Goal: Task Accomplishment & Management: Use online tool/utility

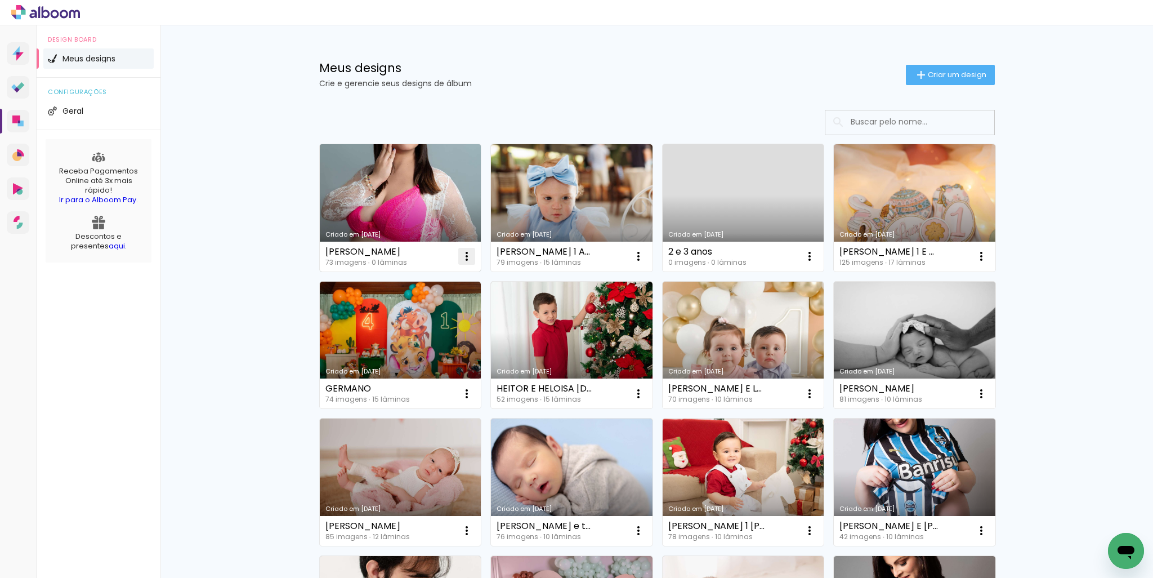
click at [461, 253] on iron-icon at bounding box center [467, 256] width 14 height 14
click at [428, 330] on paper-item "Excluir" at bounding box center [417, 330] width 111 height 23
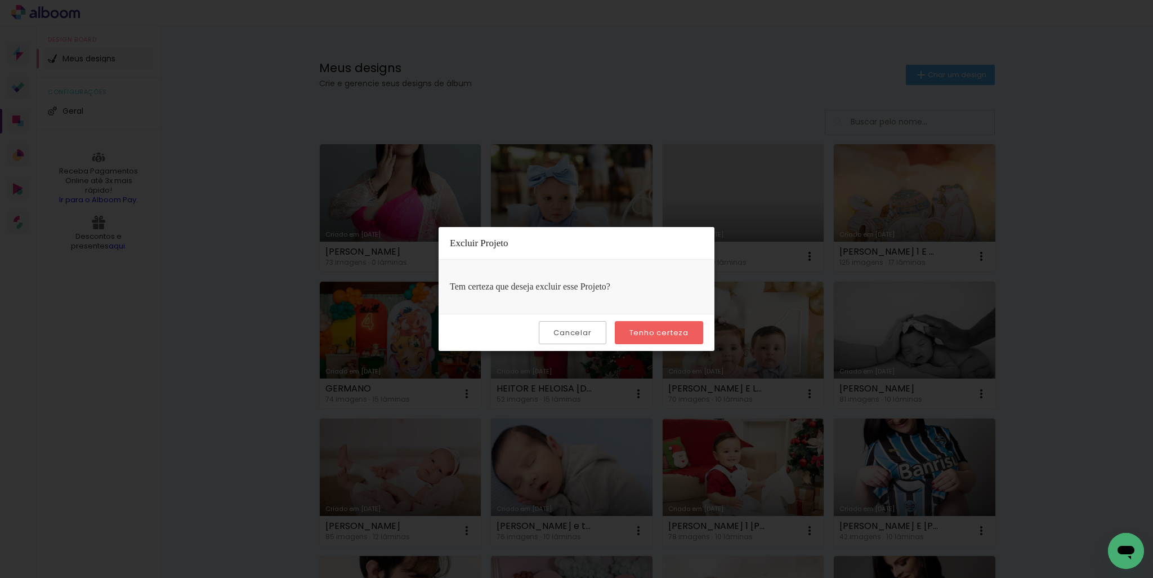
click at [0, 0] on slot "Tenho certeza" at bounding box center [0, 0] width 0 height 0
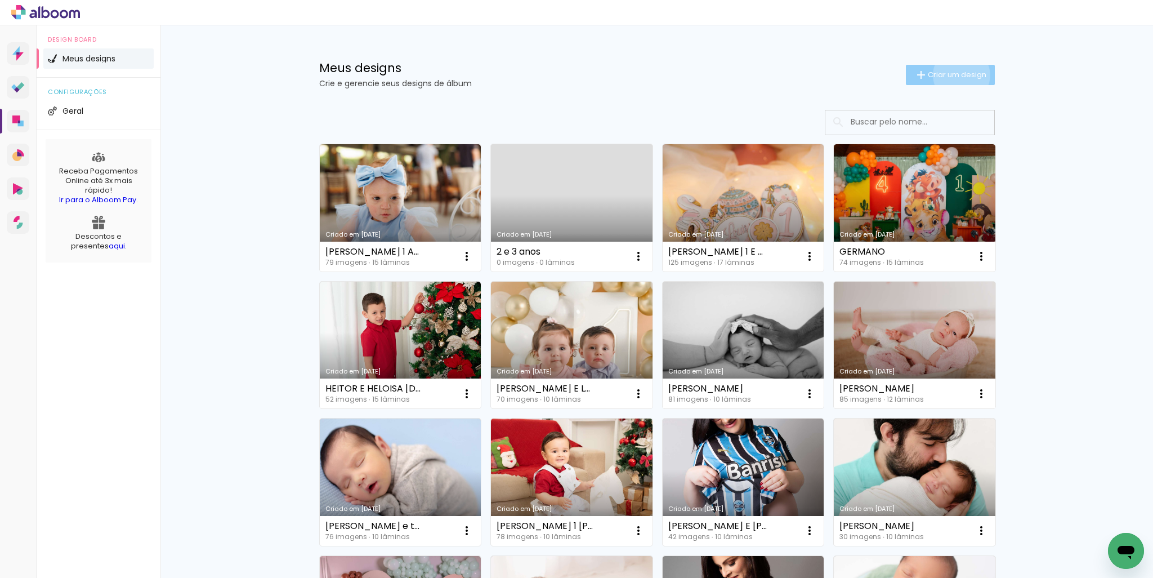
click at [955, 75] on span "Criar um design" at bounding box center [957, 74] width 59 height 7
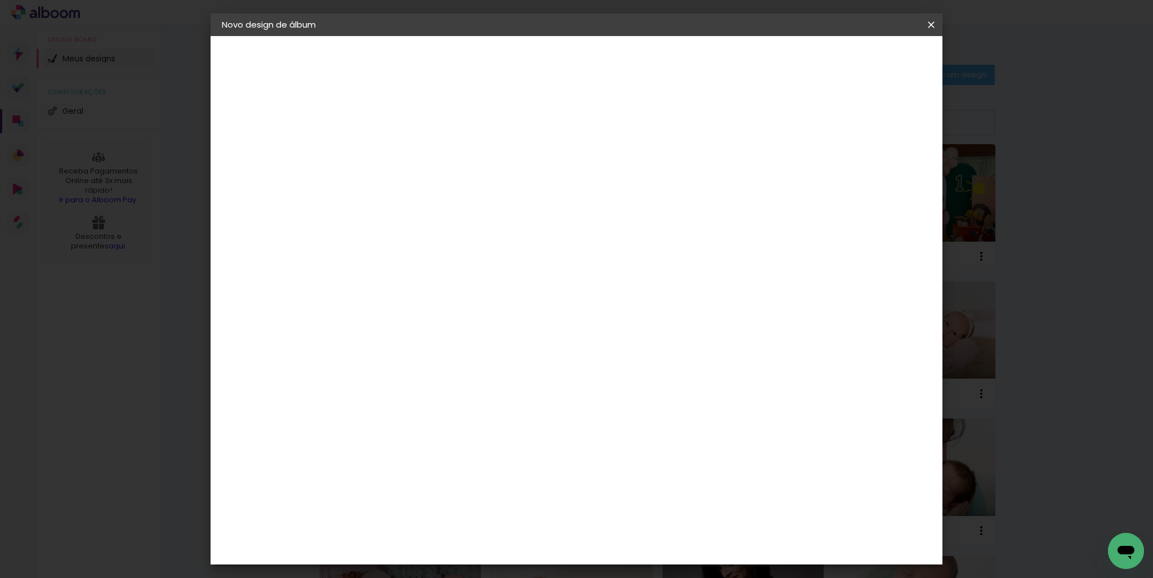
drag, startPoint x: 710, startPoint y: 155, endPoint x: 705, endPoint y: 160, distance: 6.8
click at [406, 158] on input at bounding box center [406, 150] width 0 height 17
type input "[PERSON_NAME]"
type paper-input "[PERSON_NAME]"
click at [0, 0] on slot "Avançar" at bounding box center [0, 0] width 0 height 0
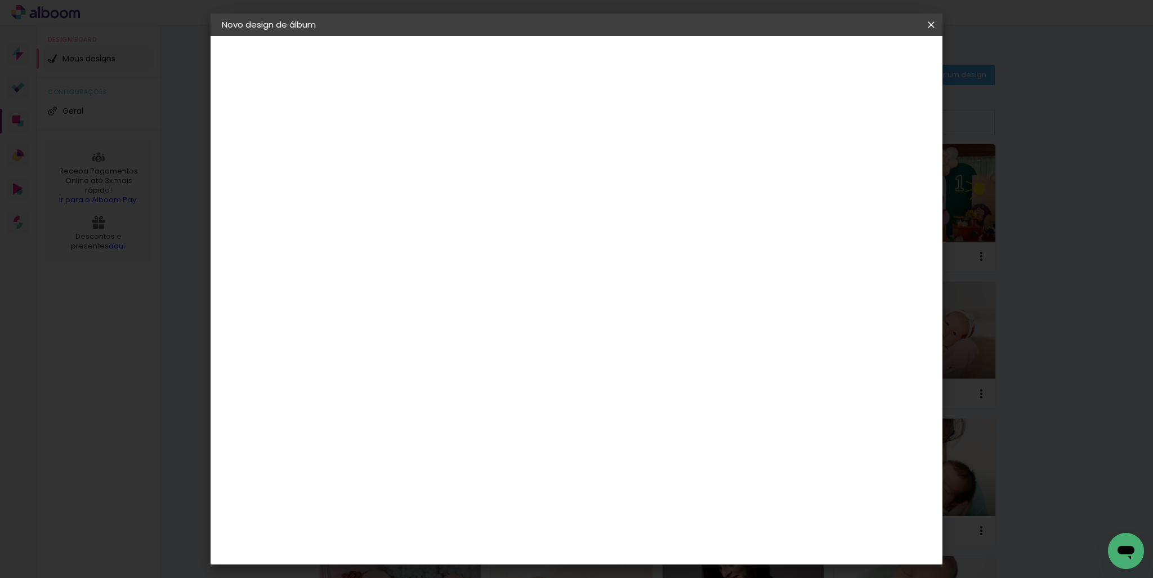
scroll to position [676, 0]
click at [424, 302] on div "Digipix Pro" at bounding box center [413, 311] width 28 height 18
click at [423, 302] on div "Digipix Pro" at bounding box center [413, 311] width 28 height 18
click at [617, 62] on paper-button "Avançar" at bounding box center [588, 59] width 55 height 19
click at [450, 188] on input "text" at bounding box center [428, 195] width 44 height 17
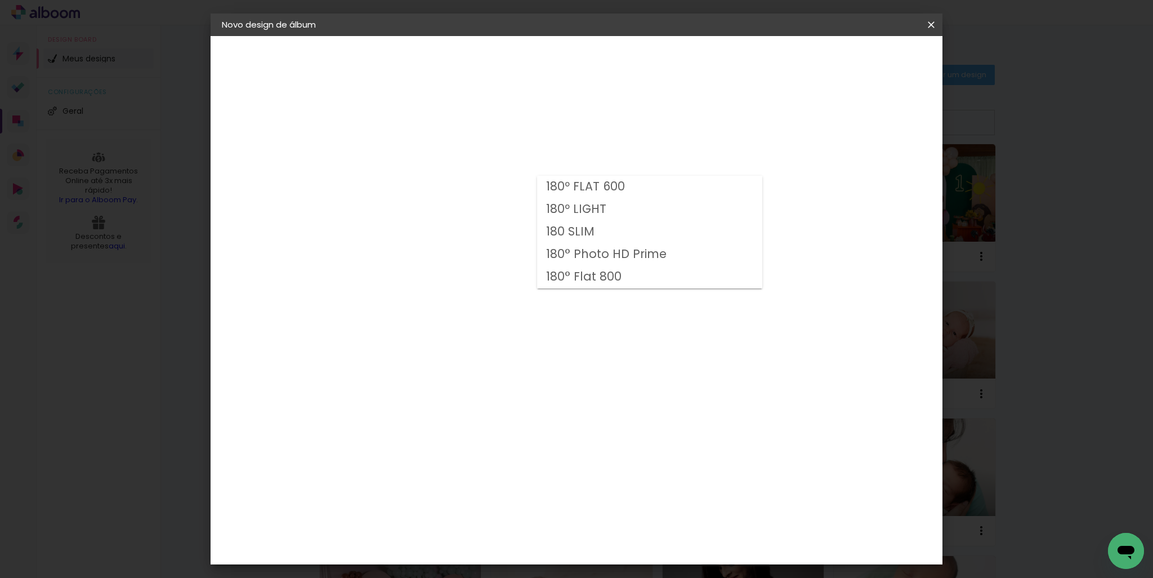
click at [680, 260] on paper-item "180° Photo HD Prime" at bounding box center [649, 254] width 225 height 23
type input "180° Photo HD Prime"
click at [524, 356] on span "25 × 25 cm" at bounding box center [503, 371] width 42 height 30
click at [0, 0] on slot "Avançar" at bounding box center [0, 0] width 0 height 0
click at [860, 59] on span "Iniciar design" at bounding box center [834, 60] width 51 height 8
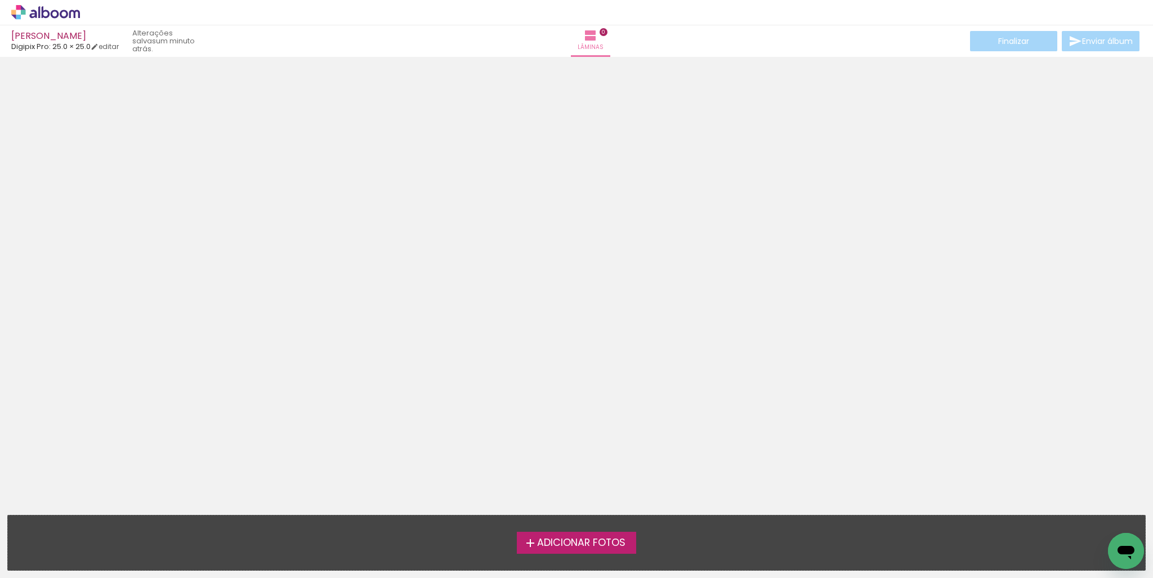
click at [607, 542] on span "Adicionar Fotos" at bounding box center [581, 543] width 88 height 10
click at [0, 0] on input "file" at bounding box center [0, 0] width 0 height 0
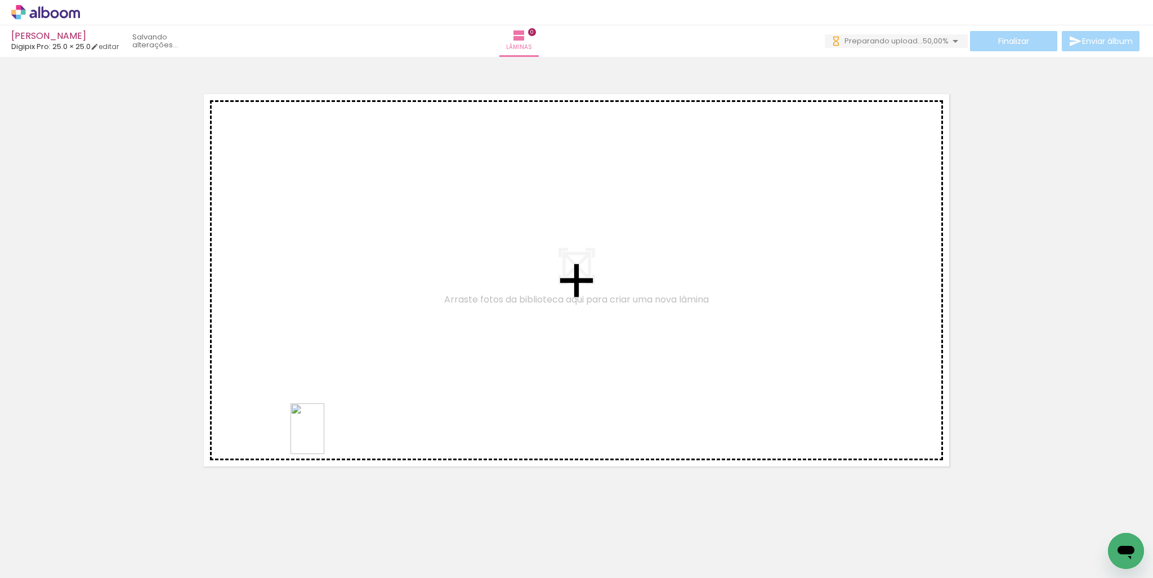
drag, startPoint x: 379, startPoint y: 551, endPoint x: 390, endPoint y: 501, distance: 51.2
click at [324, 436] on quentale-workspace at bounding box center [576, 289] width 1153 height 578
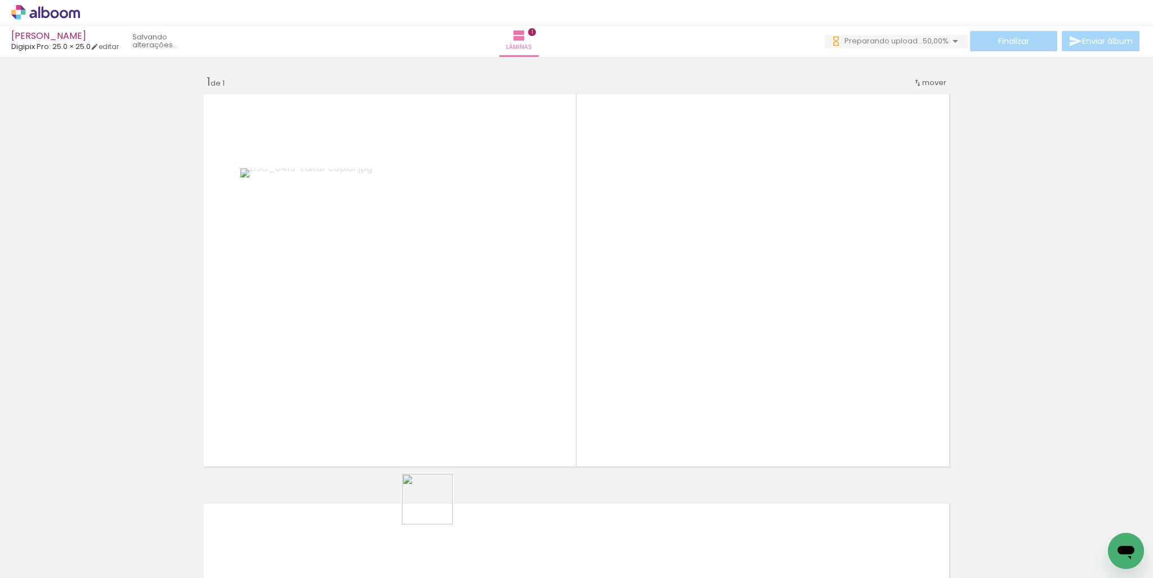
drag, startPoint x: 436, startPoint y: 519, endPoint x: 432, endPoint y: 437, distance: 82.3
click at [428, 411] on quentale-workspace at bounding box center [576, 289] width 1153 height 578
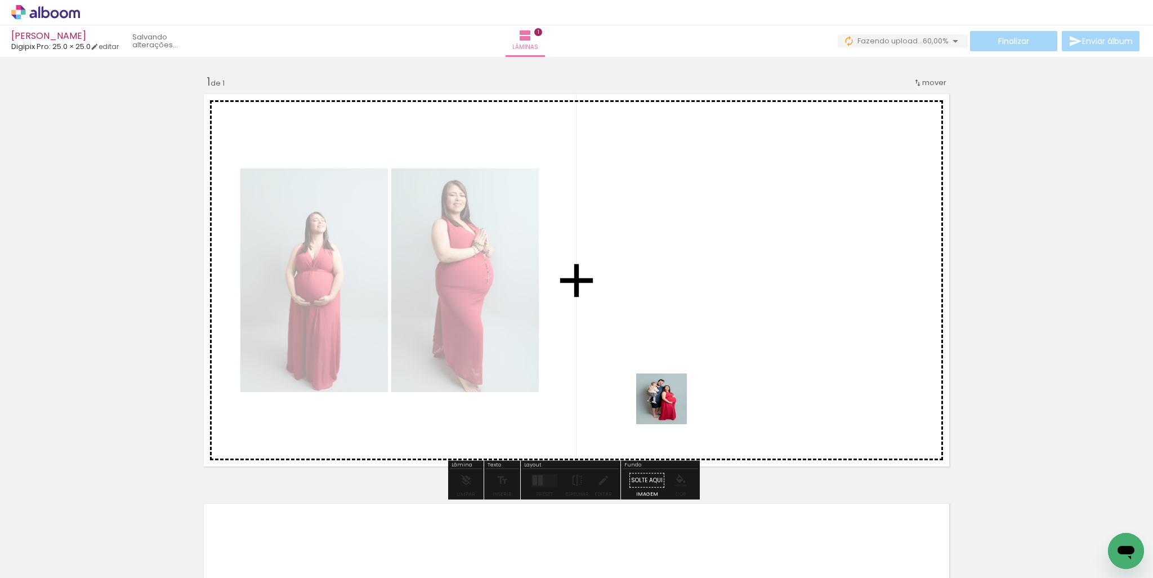
drag, startPoint x: 207, startPoint y: 537, endPoint x: 694, endPoint y: 386, distance: 509.3
click at [694, 386] on quentale-workspace at bounding box center [576, 289] width 1153 height 578
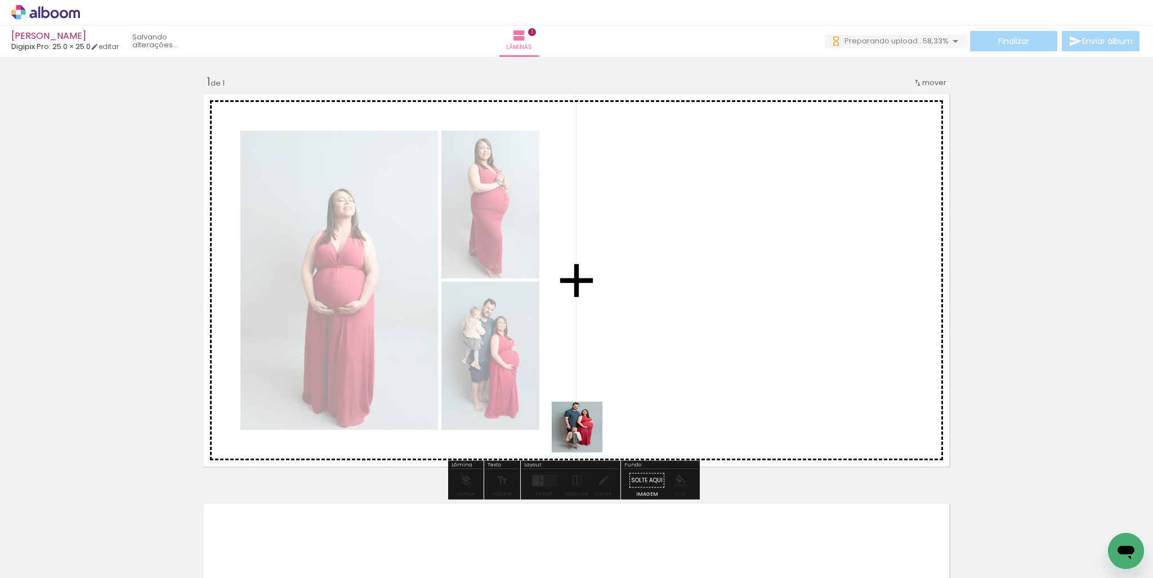
drag, startPoint x: 271, startPoint y: 544, endPoint x: 639, endPoint y: 390, distance: 398.5
click at [639, 390] on quentale-workspace at bounding box center [576, 289] width 1153 height 578
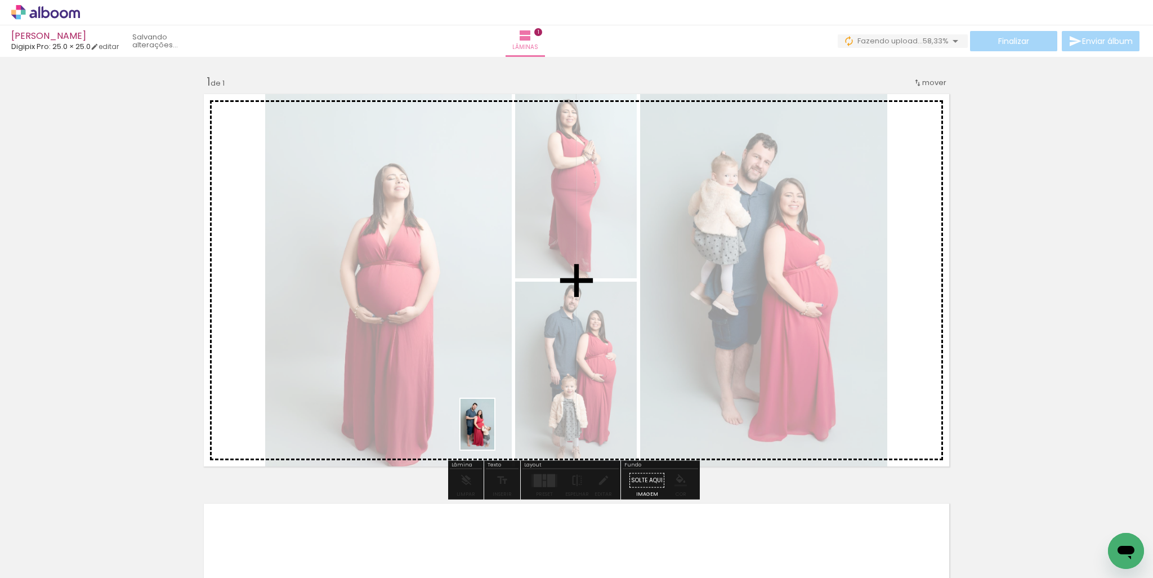
drag, startPoint x: 324, startPoint y: 547, endPoint x: 493, endPoint y: 421, distance: 211.2
click at [493, 421] on quentale-workspace at bounding box center [576, 289] width 1153 height 578
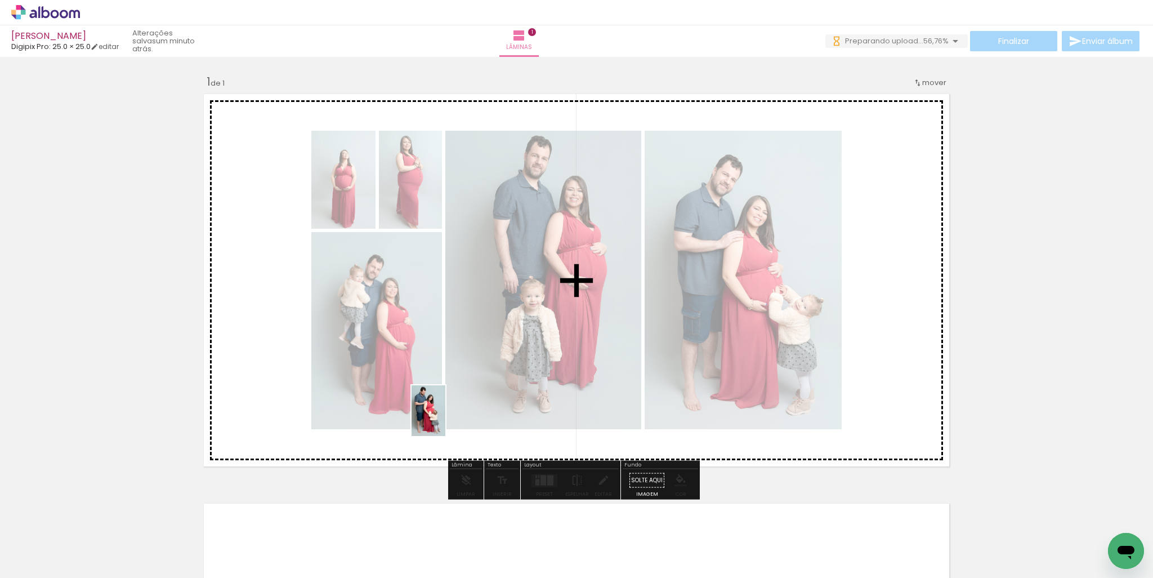
drag, startPoint x: 393, startPoint y: 542, endPoint x: 445, endPoint y: 419, distance: 133.4
click at [445, 419] on quentale-workspace at bounding box center [576, 289] width 1153 height 578
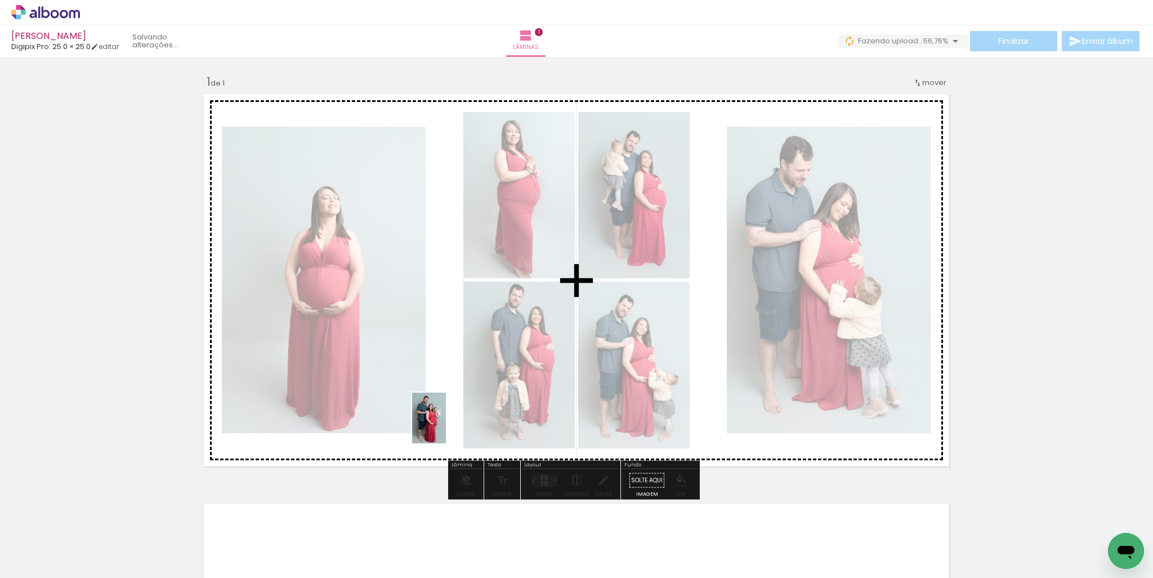
drag, startPoint x: 448, startPoint y: 477, endPoint x: 446, endPoint y: 426, distance: 50.7
click at [446, 426] on quentale-workspace at bounding box center [576, 289] width 1153 height 578
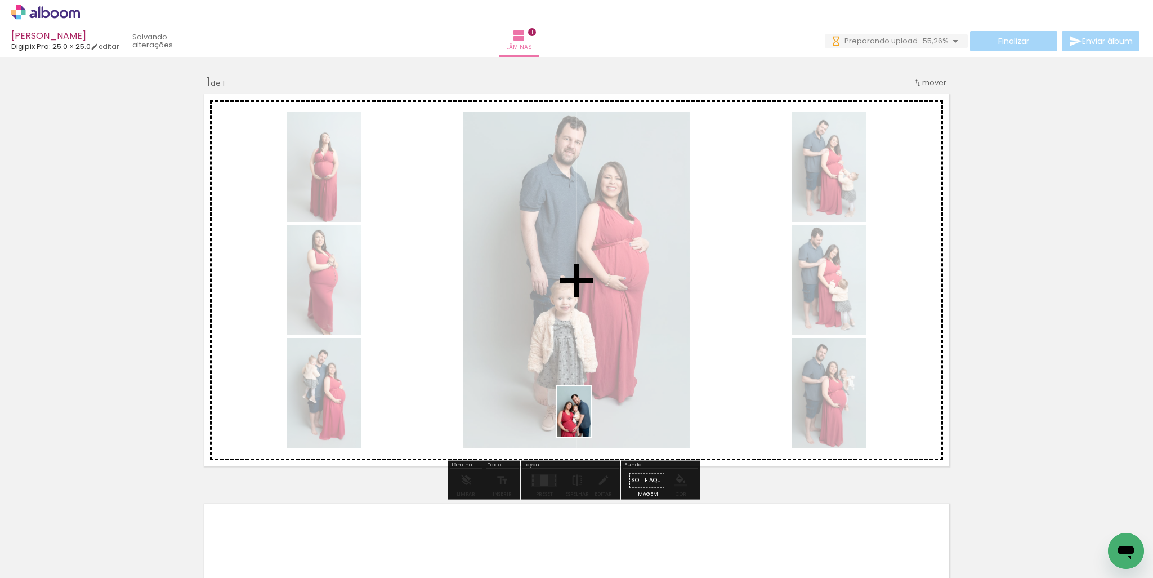
drag, startPoint x: 517, startPoint y: 553, endPoint x: 591, endPoint y: 419, distance: 153.2
click at [591, 419] on quentale-workspace at bounding box center [576, 289] width 1153 height 578
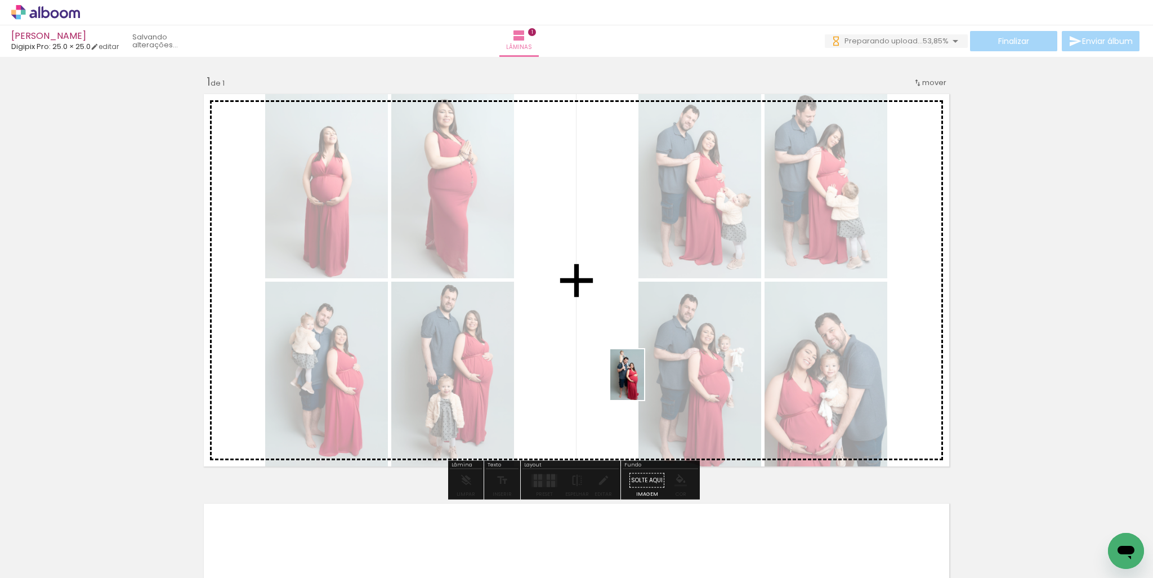
drag, startPoint x: 575, startPoint y: 534, endPoint x: 644, endPoint y: 382, distance: 166.3
click at [644, 382] on quentale-workspace at bounding box center [576, 289] width 1153 height 578
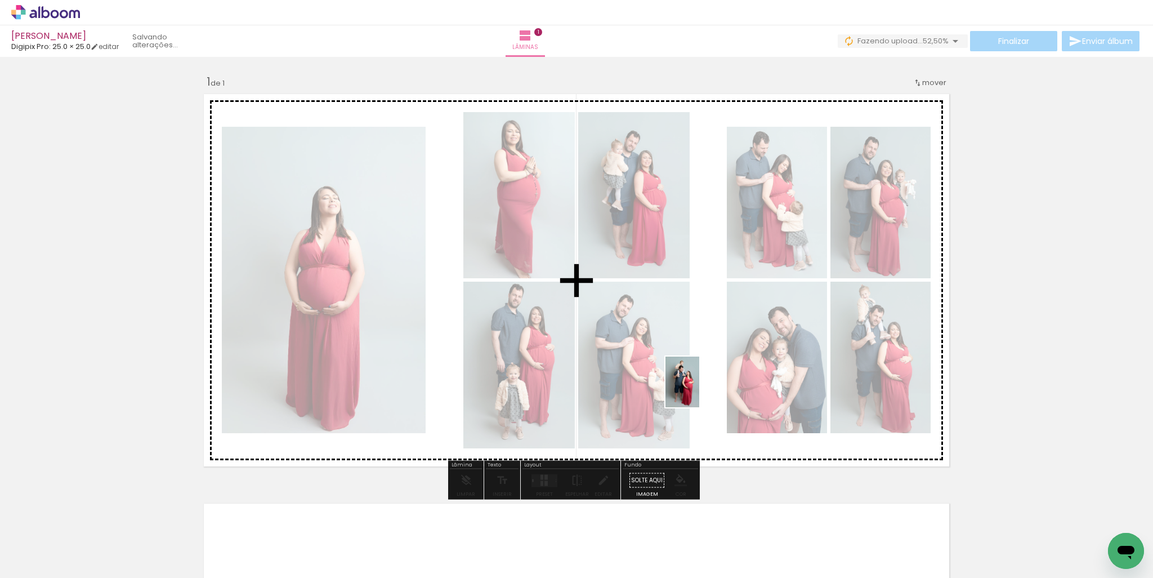
drag, startPoint x: 642, startPoint y: 549, endPoint x: 700, endPoint y: 445, distance: 118.7
click at [702, 382] on quentale-workspace at bounding box center [576, 289] width 1153 height 578
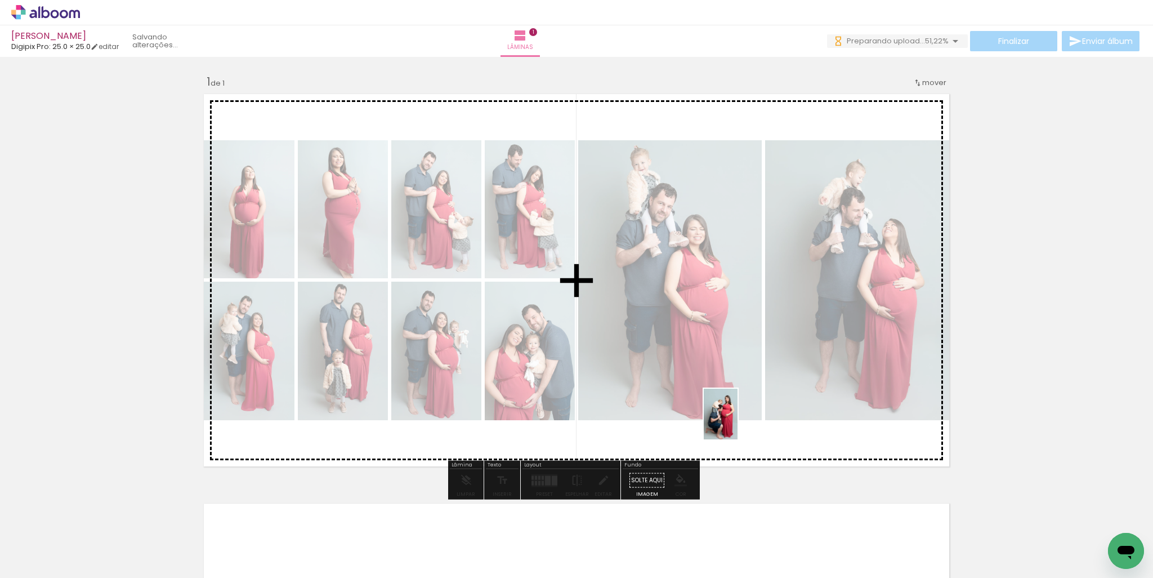
drag, startPoint x: 702, startPoint y: 540, endPoint x: 761, endPoint y: 521, distance: 62.3
click at [739, 417] on quentale-workspace at bounding box center [576, 289] width 1153 height 578
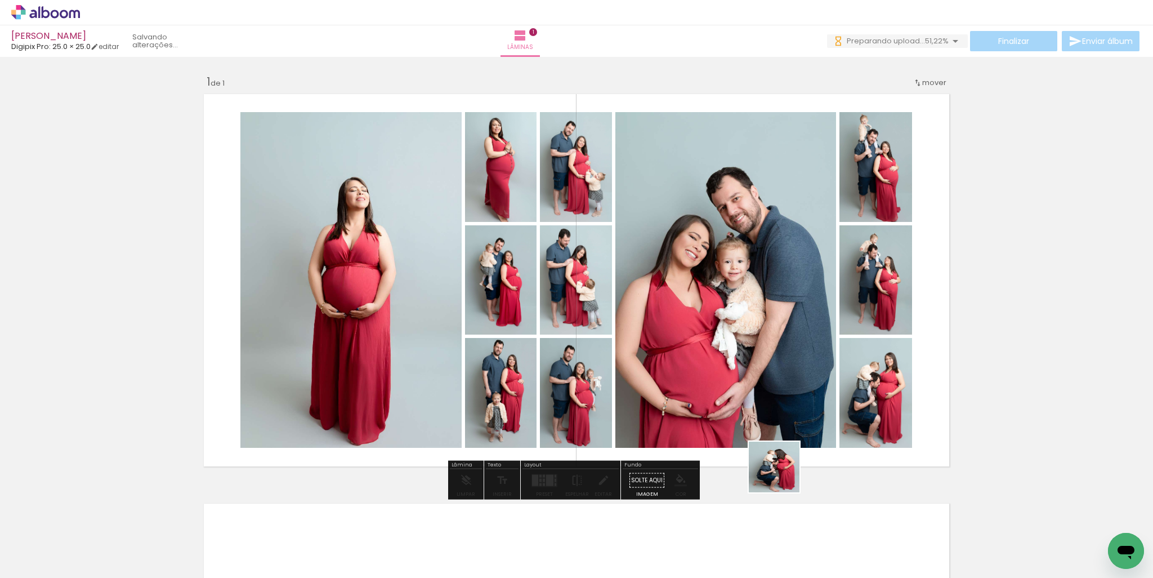
drag, startPoint x: 783, startPoint y: 530, endPoint x: 785, endPoint y: 440, distance: 90.1
click at [785, 440] on quentale-workspace at bounding box center [576, 289] width 1153 height 578
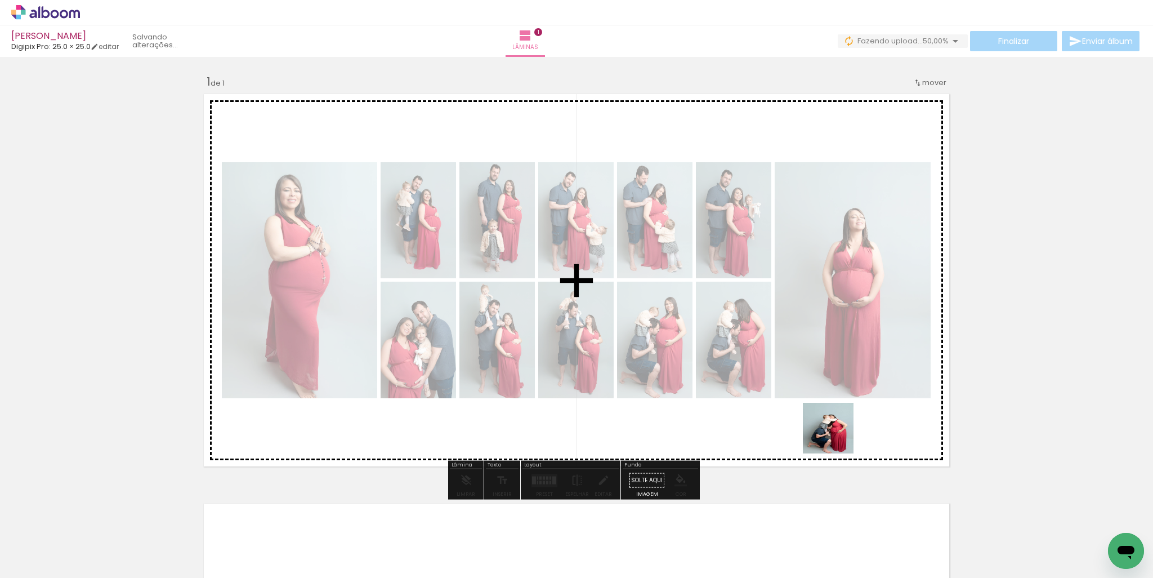
drag, startPoint x: 838, startPoint y: 479, endPoint x: 859, endPoint y: 478, distance: 20.9
click at [835, 399] on quentale-workspace at bounding box center [576, 289] width 1153 height 578
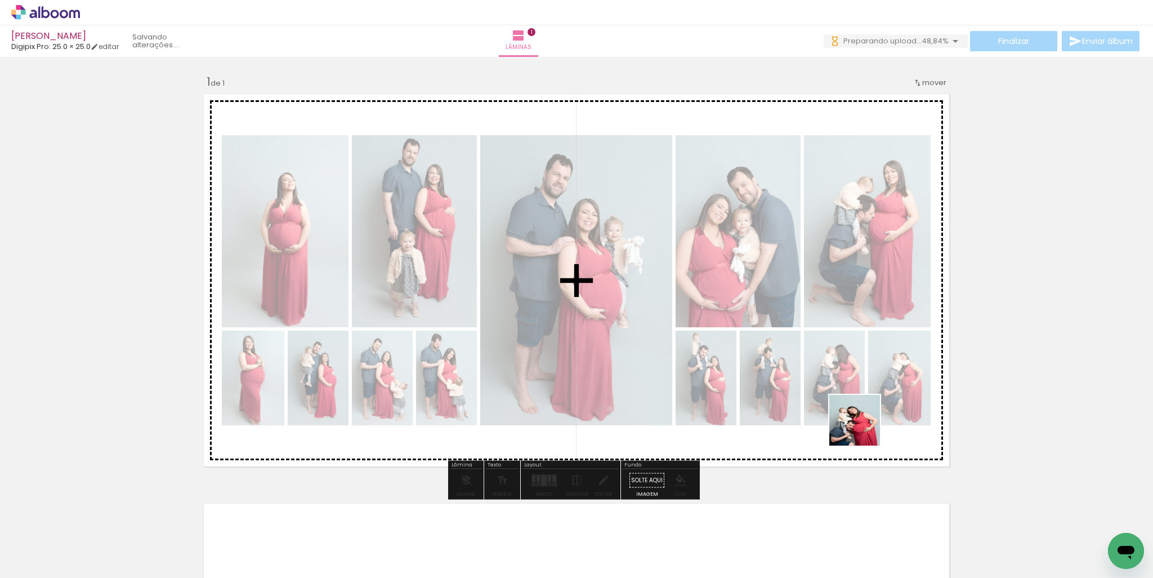
drag, startPoint x: 894, startPoint y: 541, endPoint x: 862, endPoint y: 439, distance: 107.2
click at [857, 405] on quentale-workspace at bounding box center [576, 289] width 1153 height 578
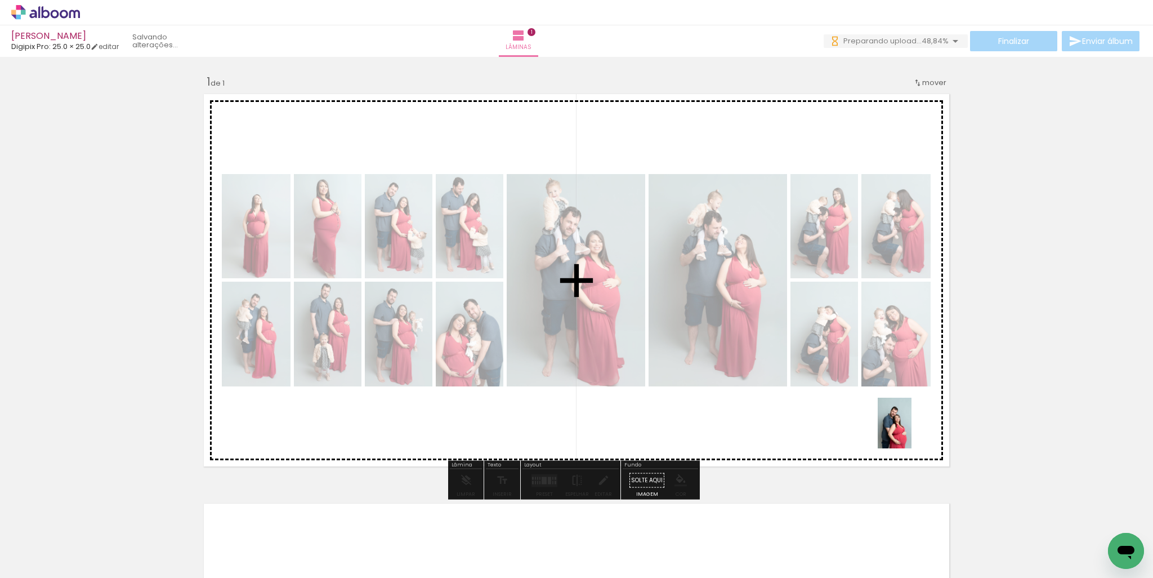
drag, startPoint x: 966, startPoint y: 544, endPoint x: 912, endPoint y: 431, distance: 124.9
click at [912, 431] on quentale-workspace at bounding box center [576, 289] width 1153 height 578
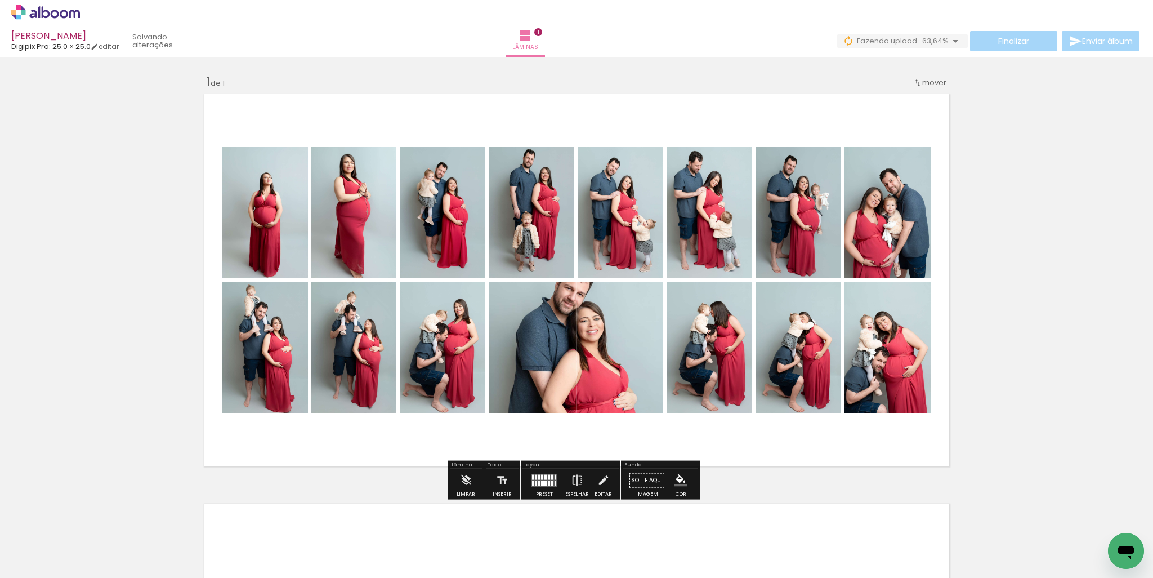
click at [542, 485] on div at bounding box center [544, 482] width 6 height 5
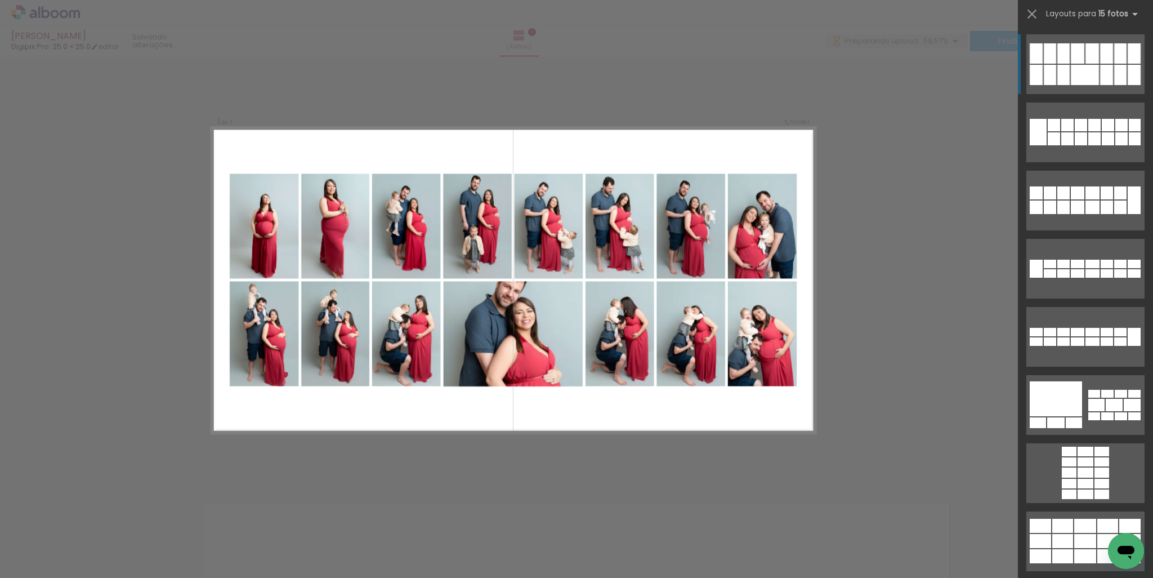
click at [1100, 66] on div at bounding box center [1106, 75] width 13 height 20
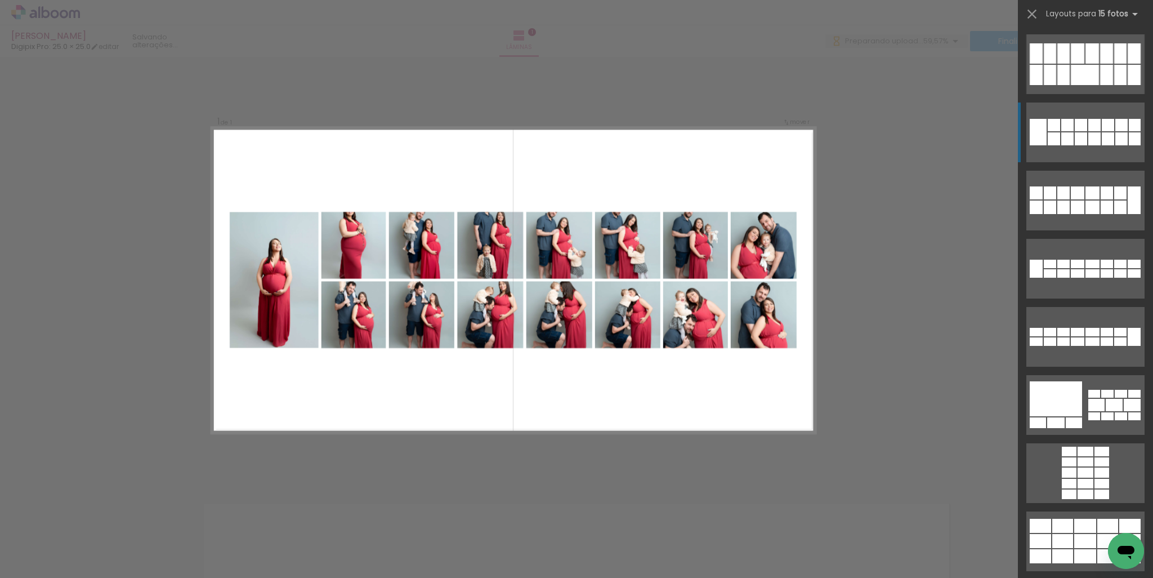
click at [1091, 85] on div at bounding box center [1085, 75] width 28 height 20
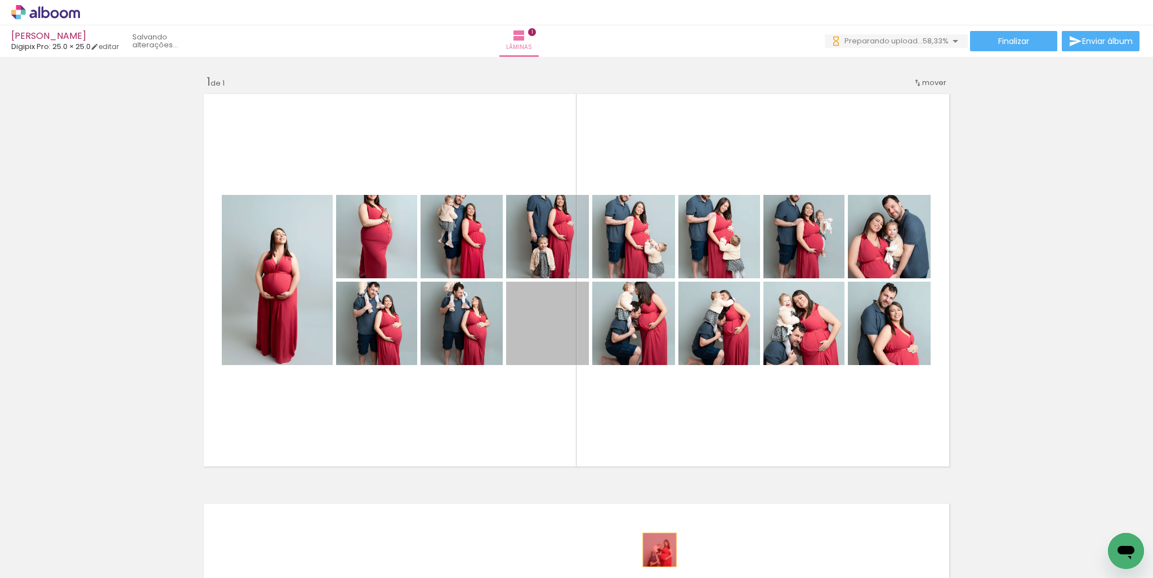
drag, startPoint x: 550, startPoint y: 332, endPoint x: 648, endPoint y: 410, distance: 125.8
click at [655, 550] on quentale-workspace at bounding box center [576, 289] width 1153 height 578
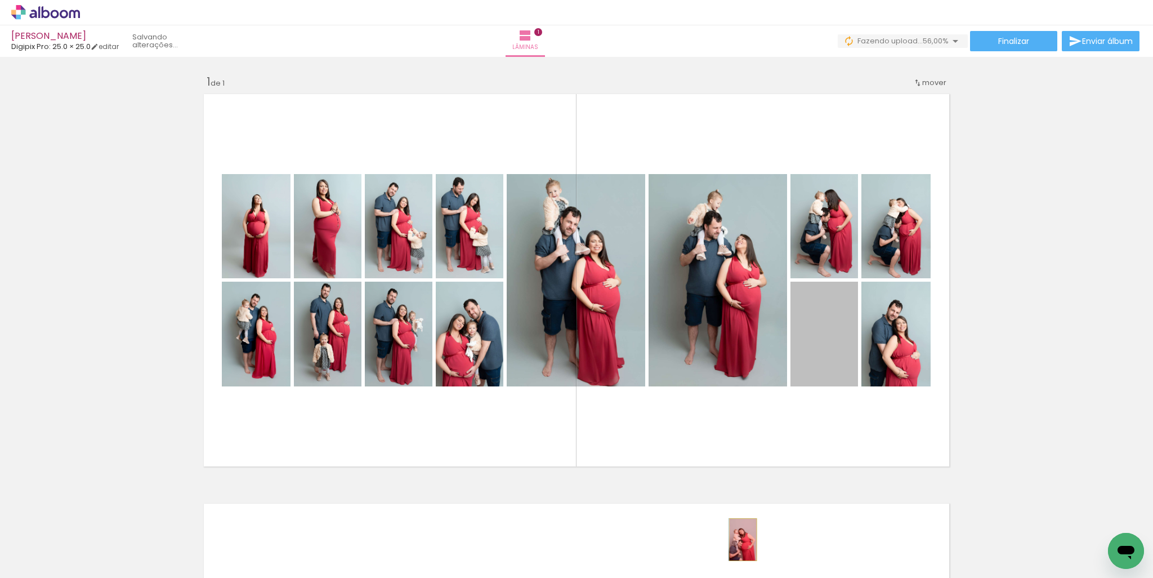
drag, startPoint x: 801, startPoint y: 430, endPoint x: 739, endPoint y: 539, distance: 126.3
click at [739, 539] on quentale-workspace at bounding box center [576, 289] width 1153 height 578
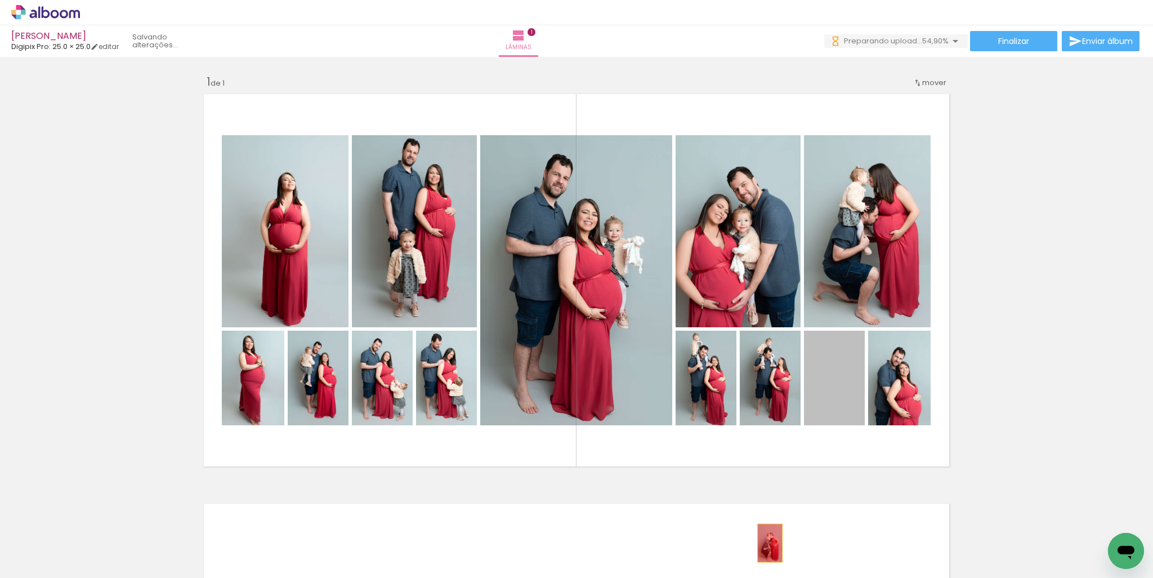
drag, startPoint x: 839, startPoint y: 391, endPoint x: 766, endPoint y: 543, distance: 168.7
click at [766, 543] on quentale-workspace at bounding box center [576, 289] width 1153 height 578
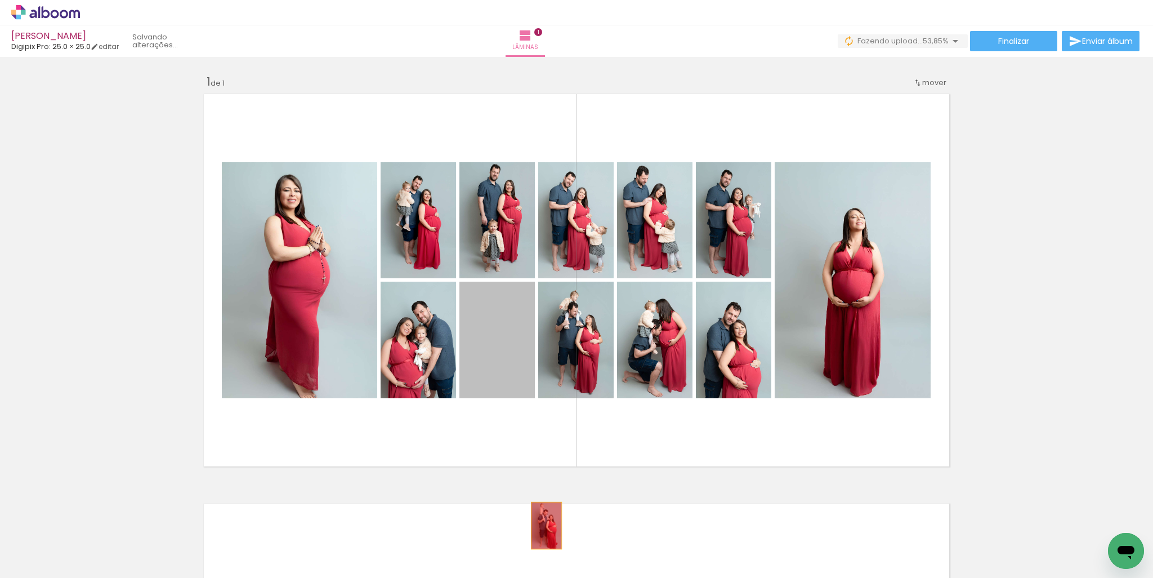
drag, startPoint x: 498, startPoint y: 338, endPoint x: 537, endPoint y: 545, distance: 210.2
click at [537, 545] on quentale-workspace at bounding box center [576, 289] width 1153 height 578
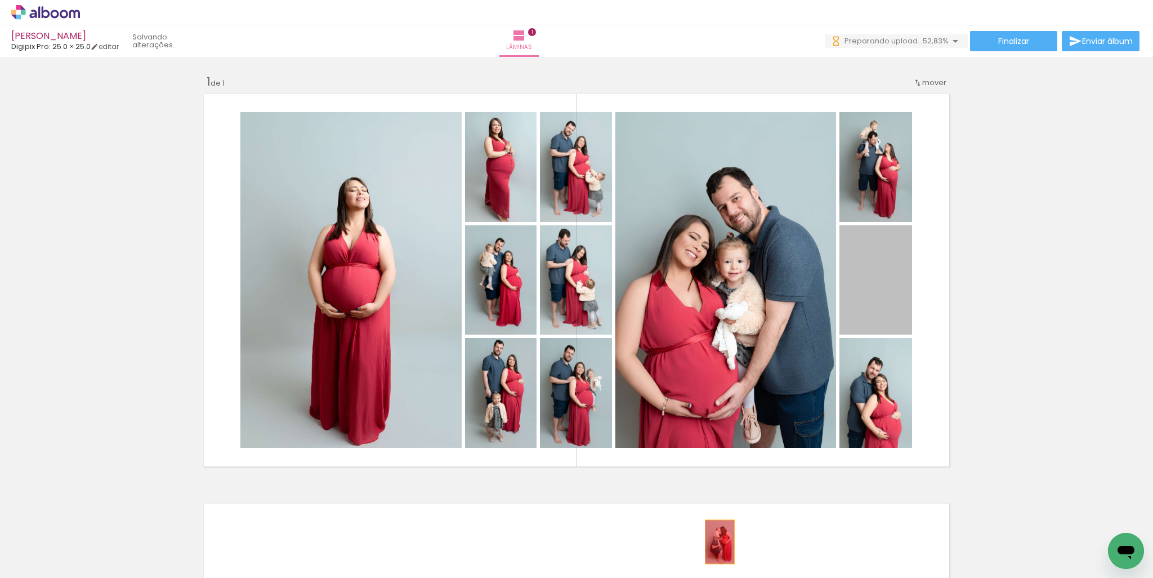
drag, startPoint x: 873, startPoint y: 298, endPoint x: 842, endPoint y: 309, distance: 33.3
click at [716, 542] on quentale-workspace at bounding box center [576, 289] width 1153 height 578
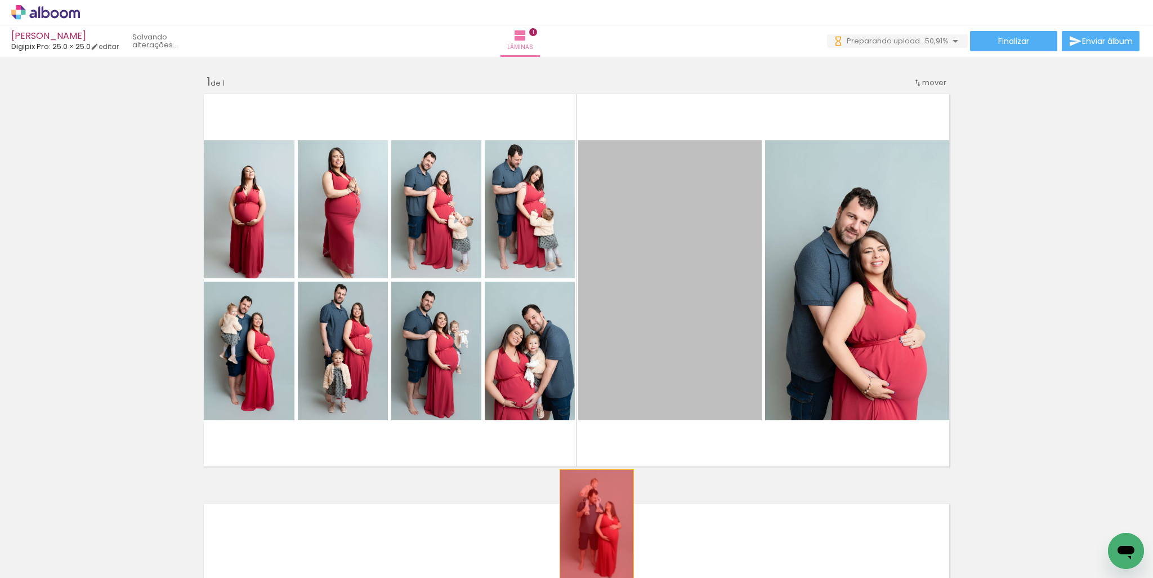
drag, startPoint x: 660, startPoint y: 329, endPoint x: 592, endPoint y: 525, distance: 207.3
click at [592, 525] on quentale-workspace at bounding box center [576, 289] width 1153 height 578
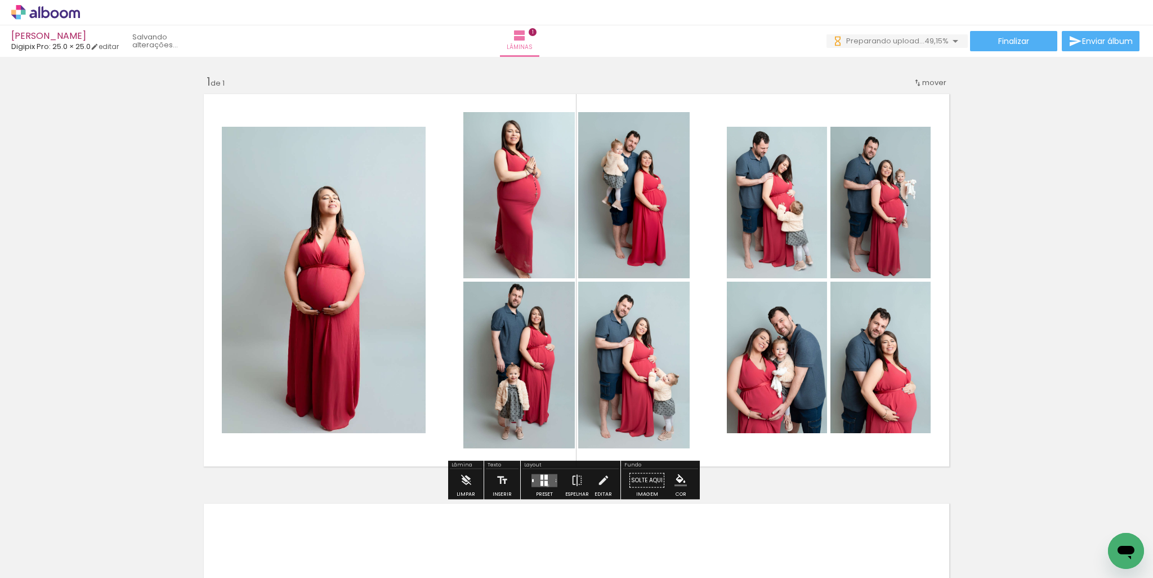
click at [545, 485] on quentale-layouter at bounding box center [544, 479] width 26 height 13
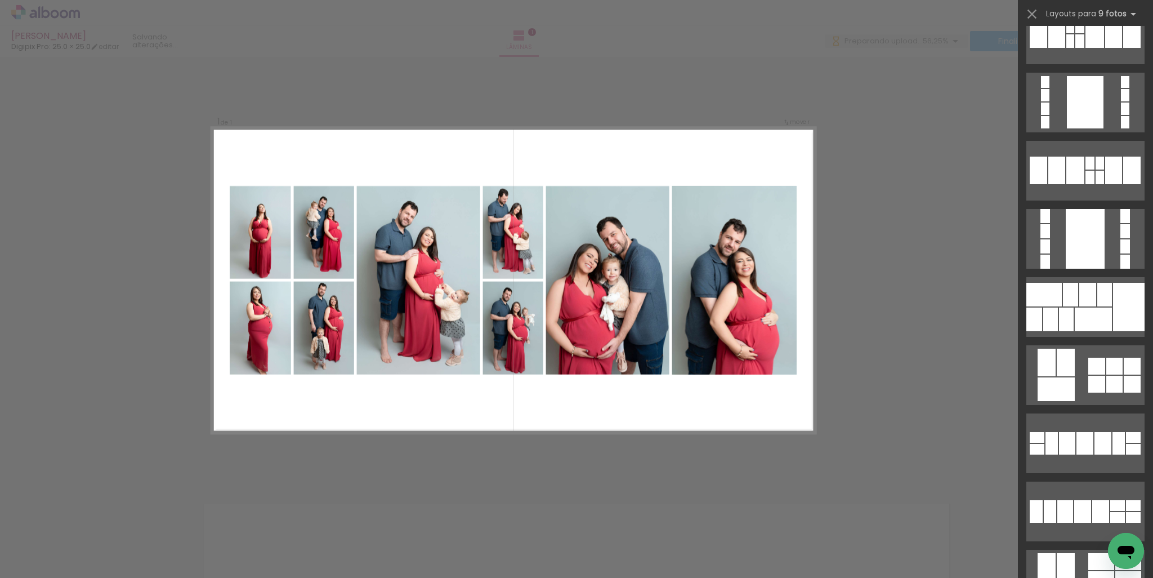
scroll to position [338, 0]
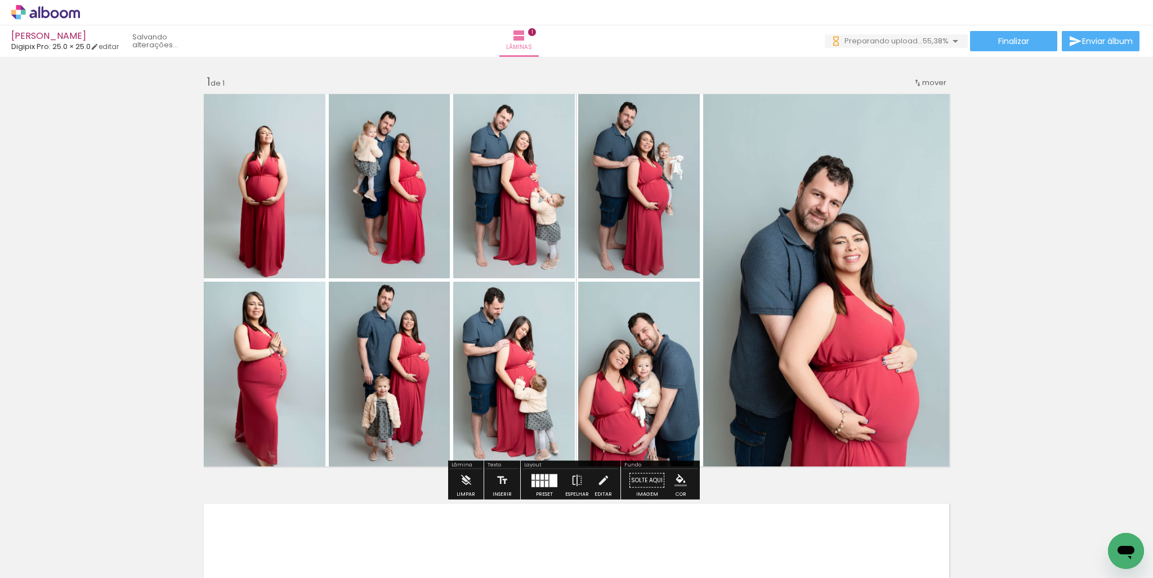
scroll to position [0, 0]
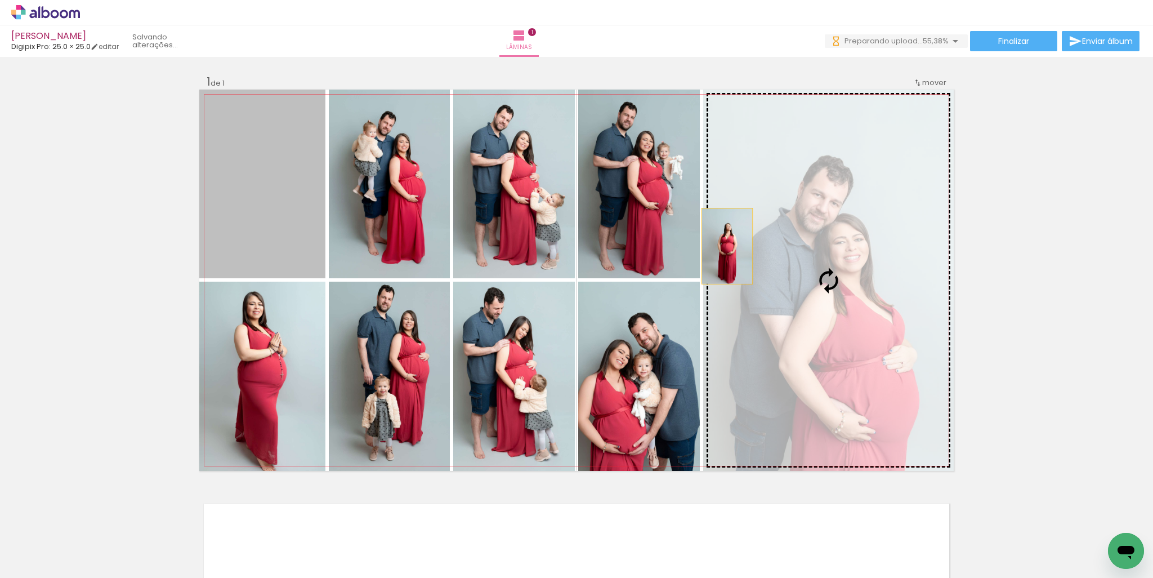
drag, startPoint x: 279, startPoint y: 215, endPoint x: 780, endPoint y: 265, distance: 503.0
click at [0, 0] on slot at bounding box center [0, 0] width 0 height 0
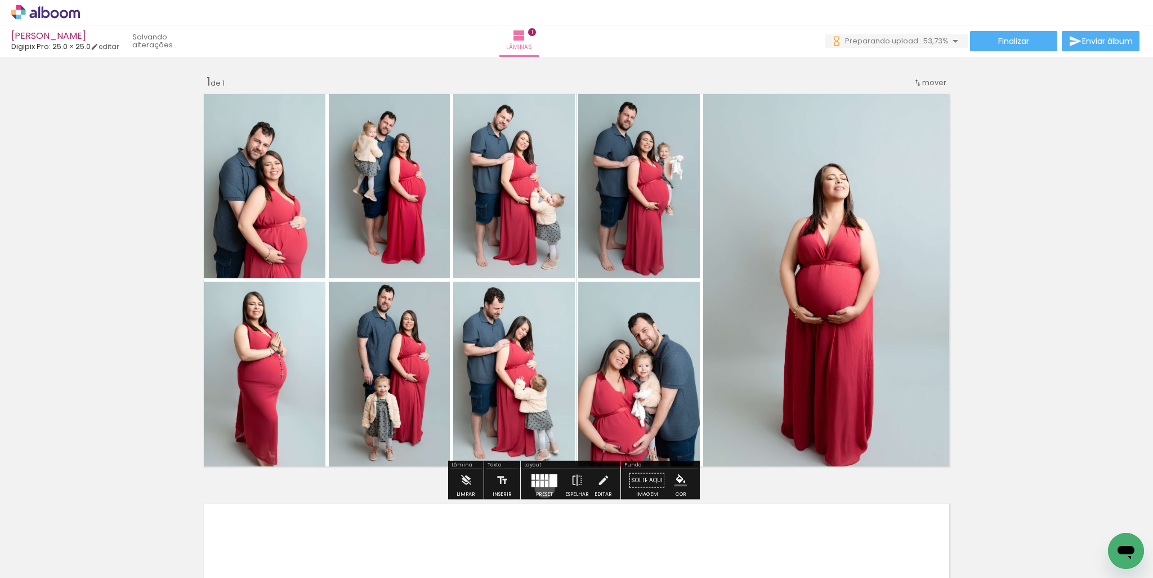
click at [542, 487] on div at bounding box center [544, 480] width 30 height 23
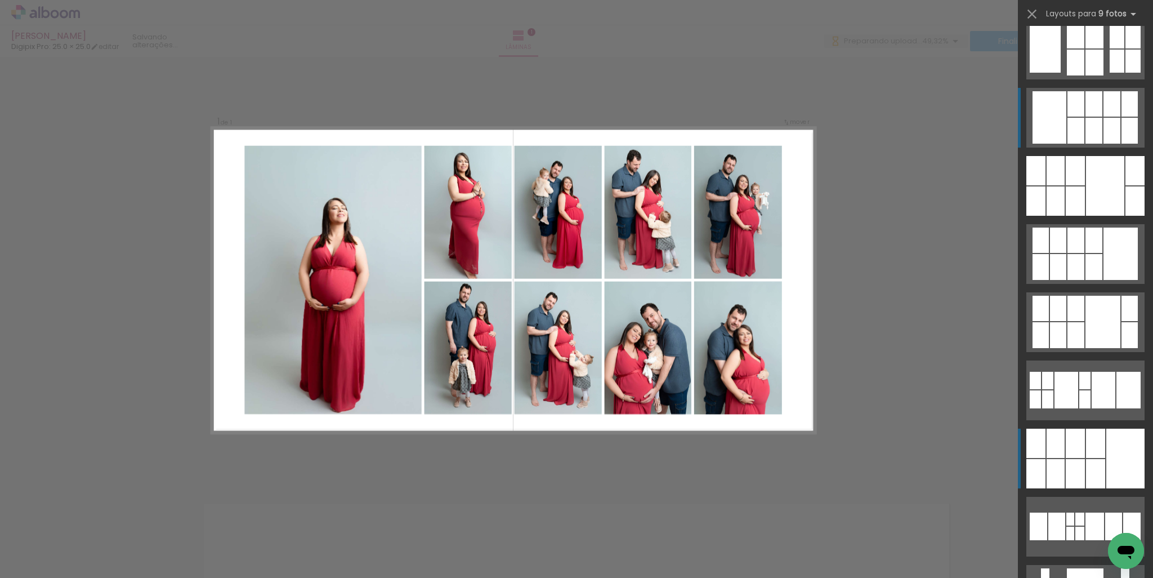
click at [1097, 48] on div at bounding box center [1094, 35] width 18 height 25
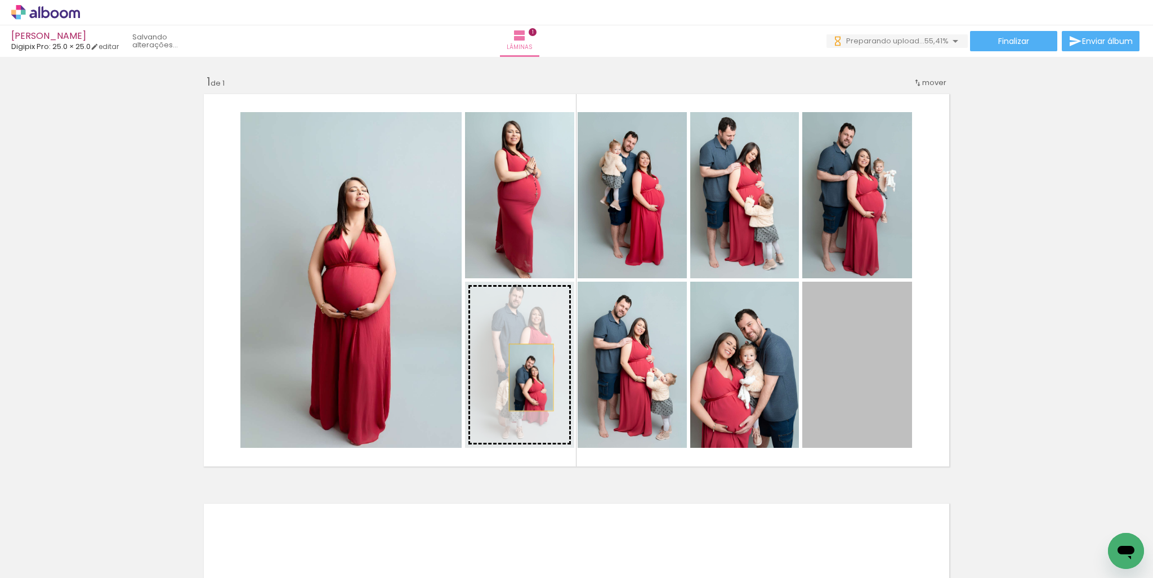
drag, startPoint x: 847, startPoint y: 396, endPoint x: 506, endPoint y: 377, distance: 341.7
click at [0, 0] on slot at bounding box center [0, 0] width 0 height 0
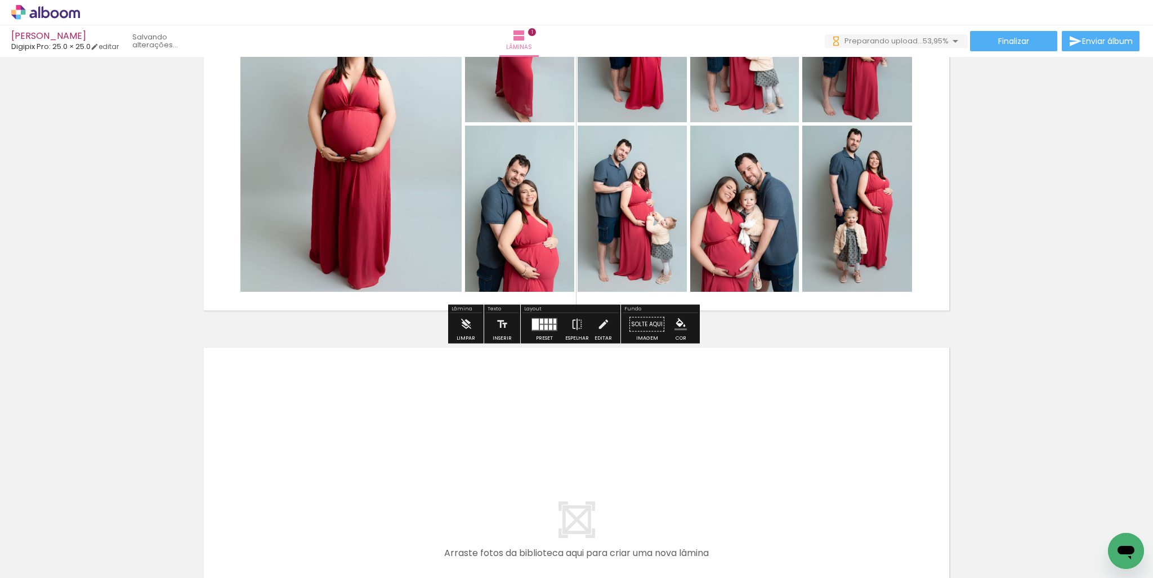
scroll to position [225, 0]
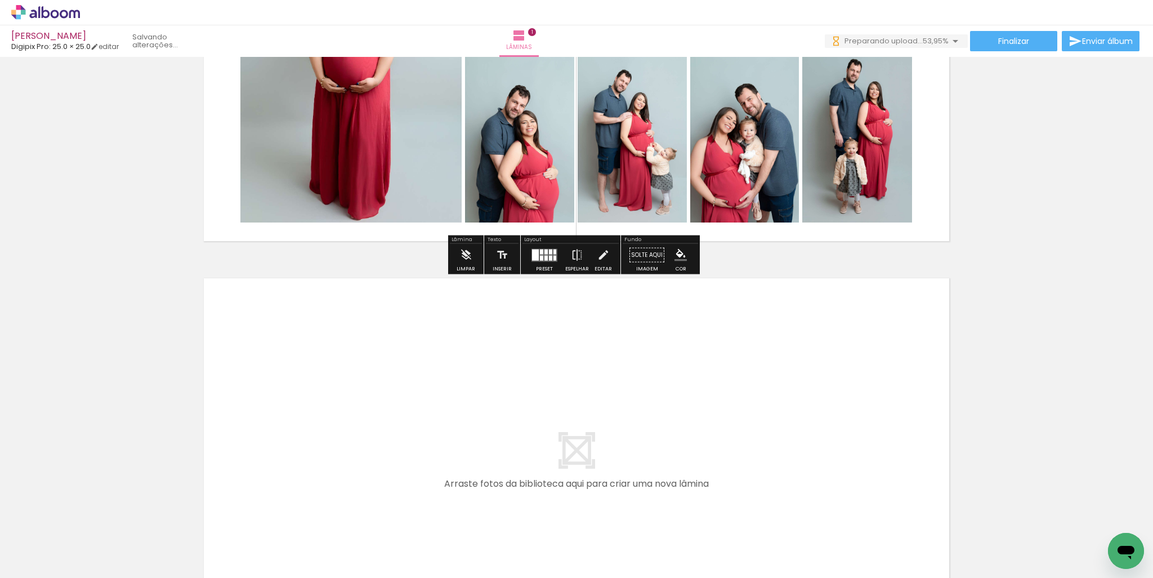
drag, startPoint x: 586, startPoint y: 480, endPoint x: 655, endPoint y: 543, distance: 93.7
click at [595, 455] on quentale-workspace at bounding box center [576, 289] width 1153 height 578
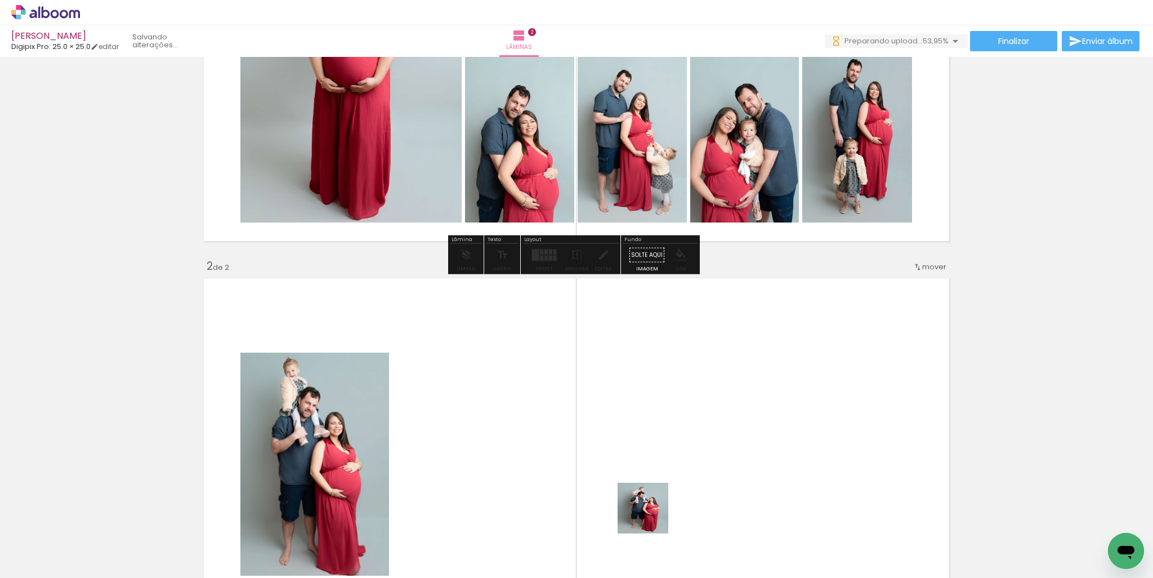
scroll to position [408, 0]
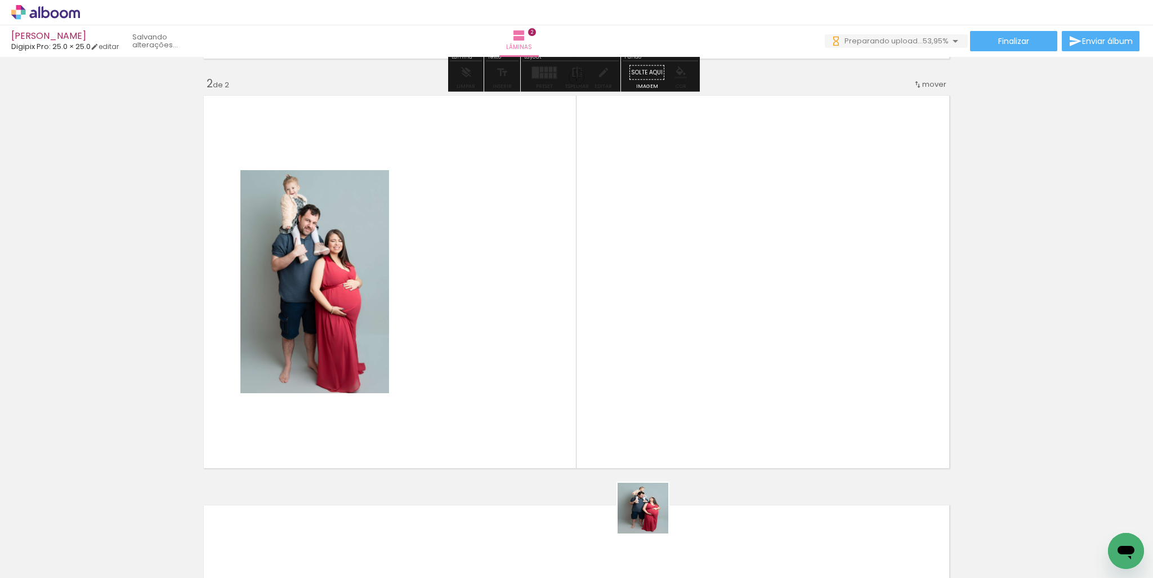
drag, startPoint x: 651, startPoint y: 516, endPoint x: 705, endPoint y: 545, distance: 60.7
click at [690, 400] on quentale-workspace at bounding box center [576, 289] width 1153 height 578
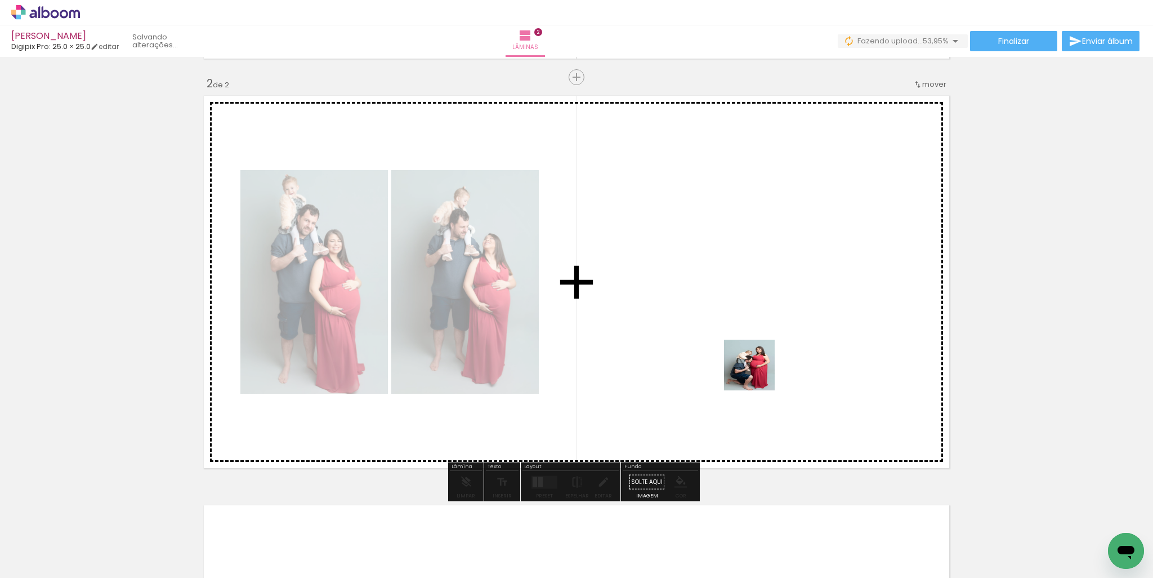
drag, startPoint x: 758, startPoint y: 373, endPoint x: 771, endPoint y: 535, distance: 162.1
click at [760, 369] on quentale-workspace at bounding box center [576, 289] width 1153 height 578
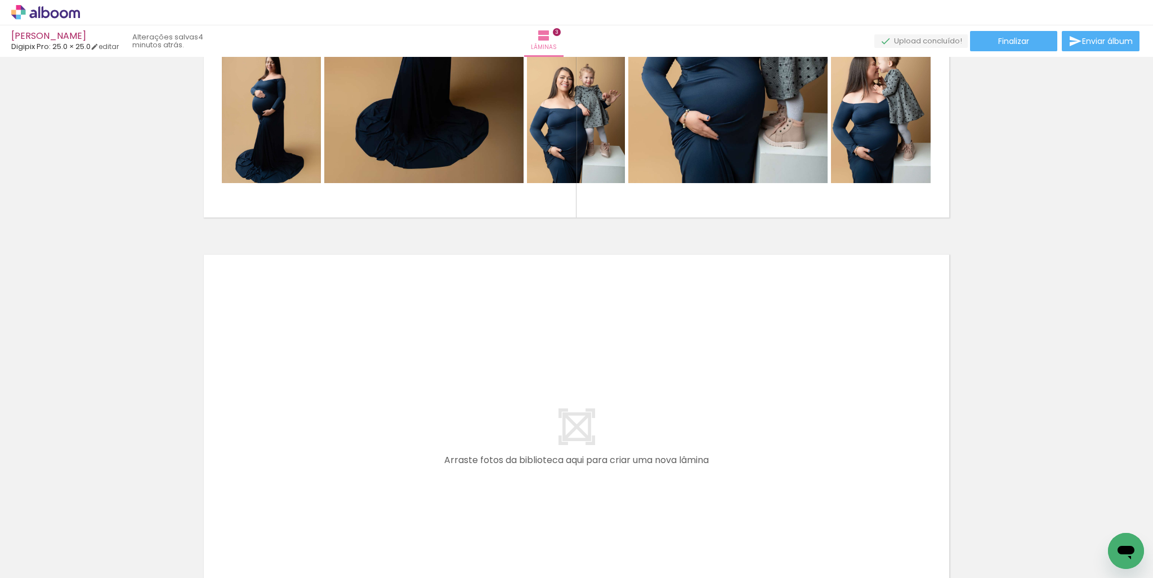
scroll to position [1042, 0]
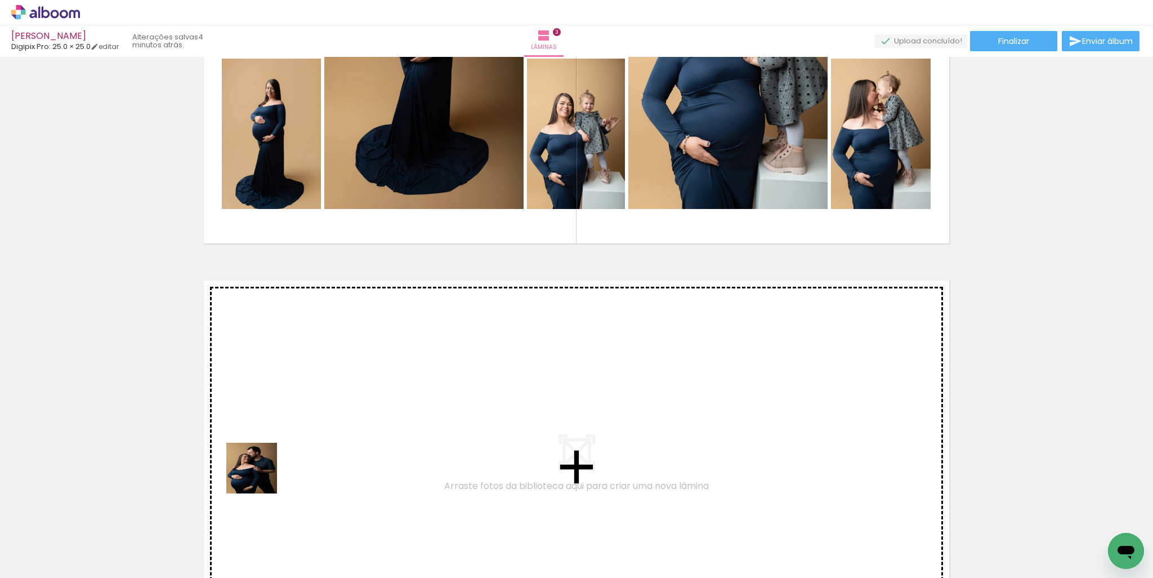
drag, startPoint x: 236, startPoint y: 544, endPoint x: 298, endPoint y: 521, distance: 66.4
click at [269, 442] on quentale-workspace at bounding box center [576, 289] width 1153 height 578
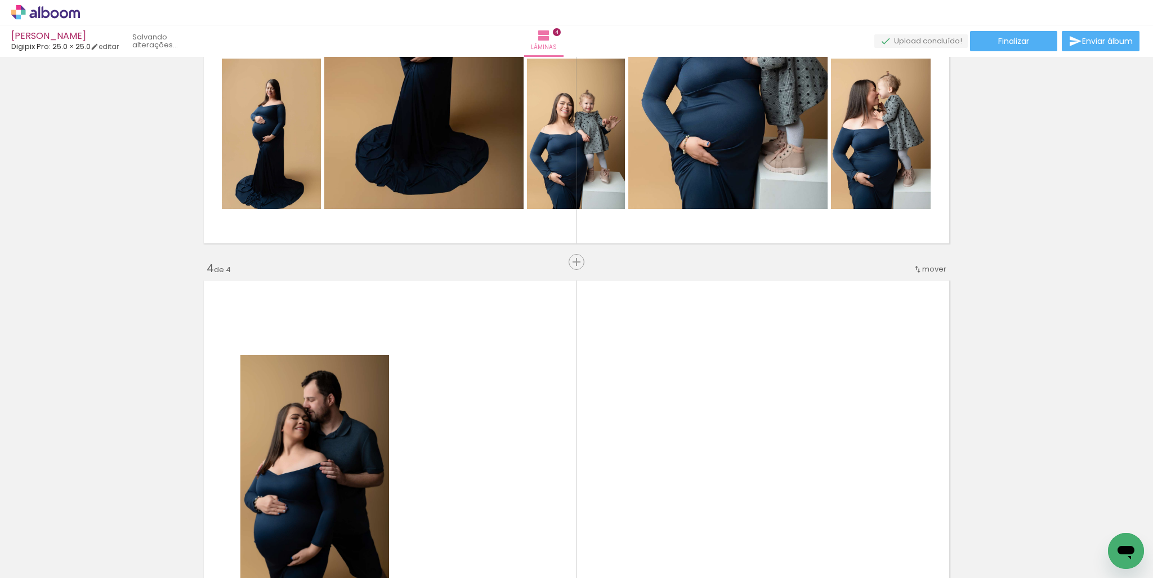
scroll to position [1226, 0]
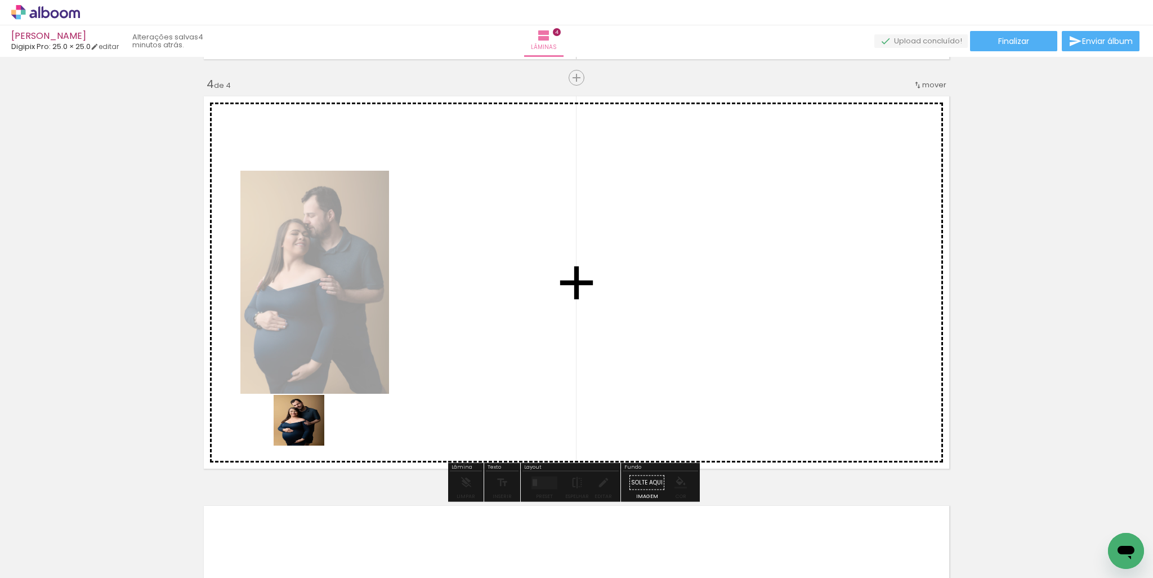
drag, startPoint x: 306, startPoint y: 534, endPoint x: 360, endPoint y: 545, distance: 55.2
click at [308, 422] on quentale-workspace at bounding box center [576, 289] width 1153 height 578
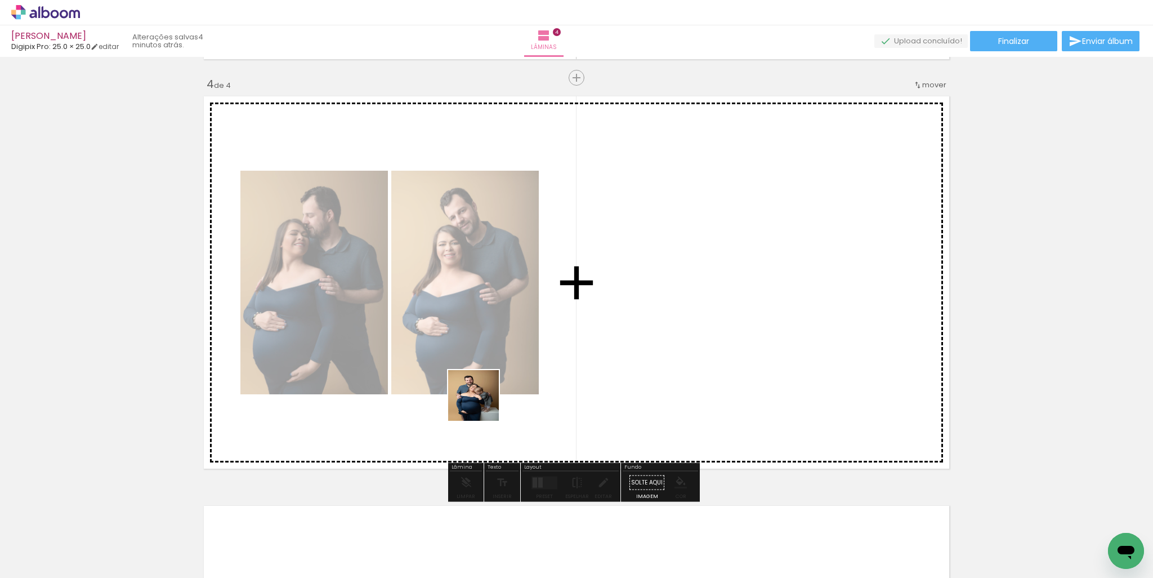
drag, startPoint x: 441, startPoint y: 455, endPoint x: 484, endPoint y: 400, distance: 70.2
click at [484, 400] on quentale-workspace at bounding box center [576, 289] width 1153 height 578
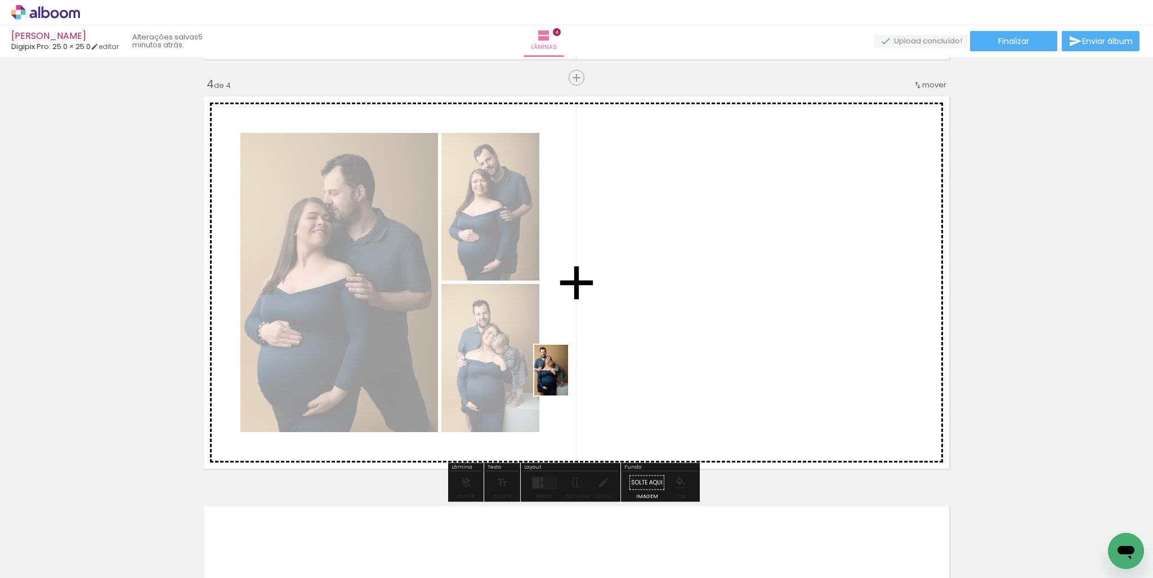
drag, startPoint x: 435, startPoint y: 527, endPoint x: 568, endPoint y: 378, distance: 199.4
click at [568, 378] on quentale-workspace at bounding box center [576, 289] width 1153 height 578
